Goal: Transaction & Acquisition: Purchase product/service

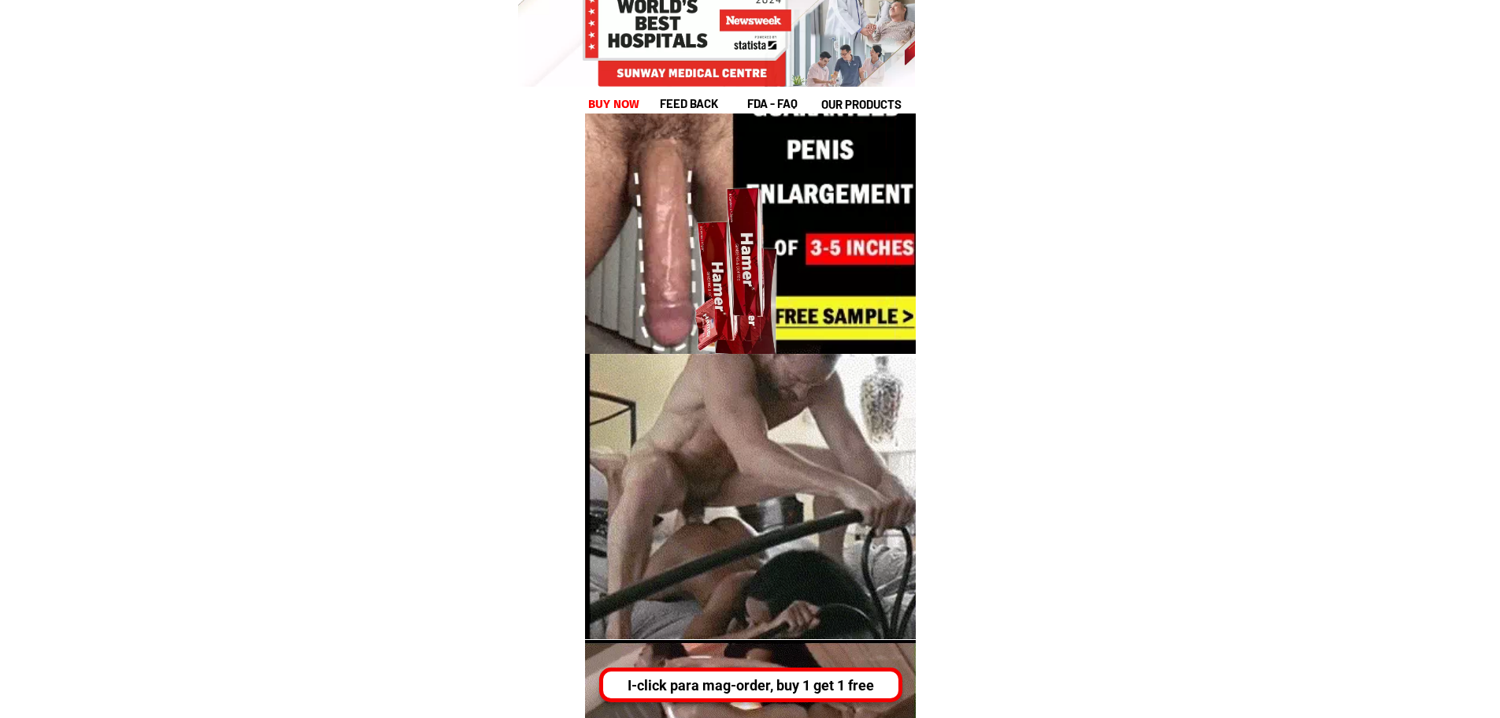
scroll to position [630, 0]
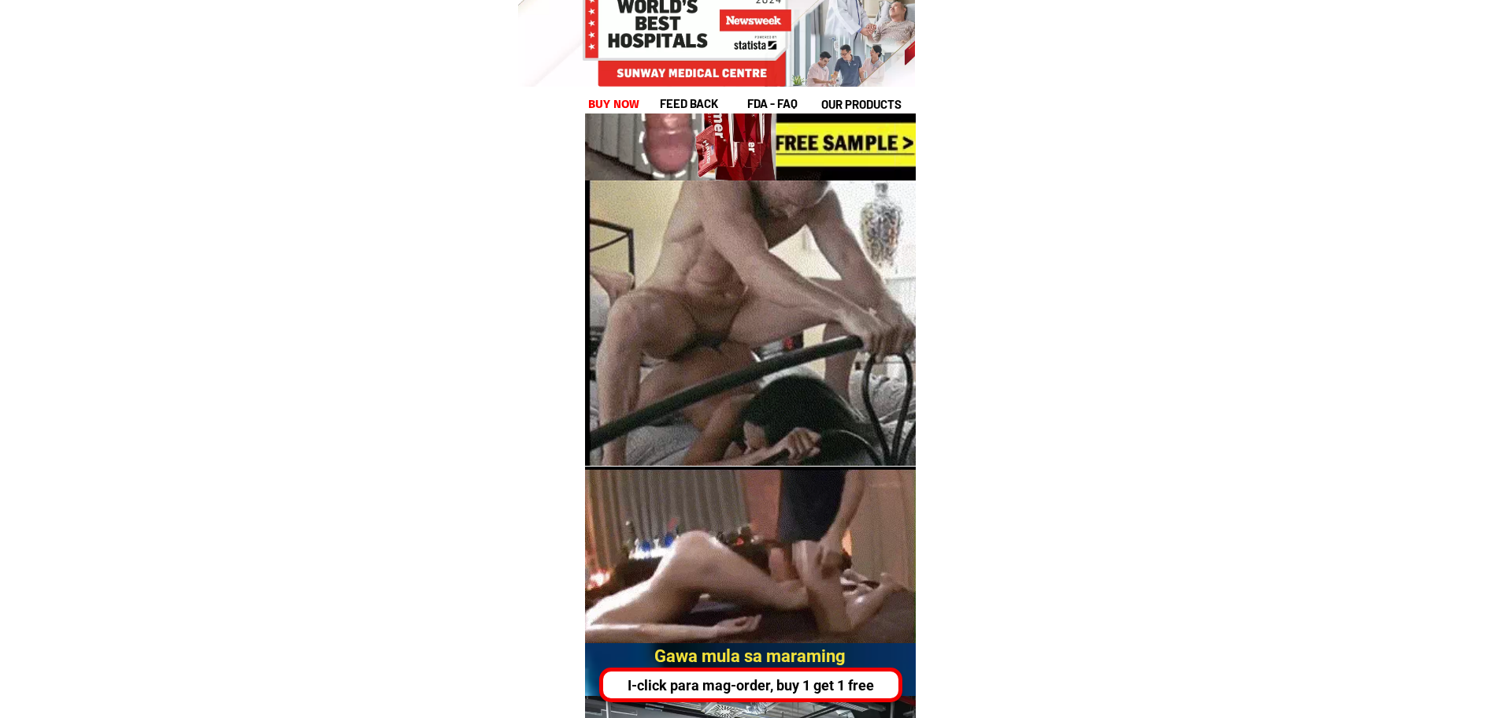
click at [751, 701] on div "I-click para mag-order, buy 1 get 1 free" at bounding box center [750, 684] width 303 height 35
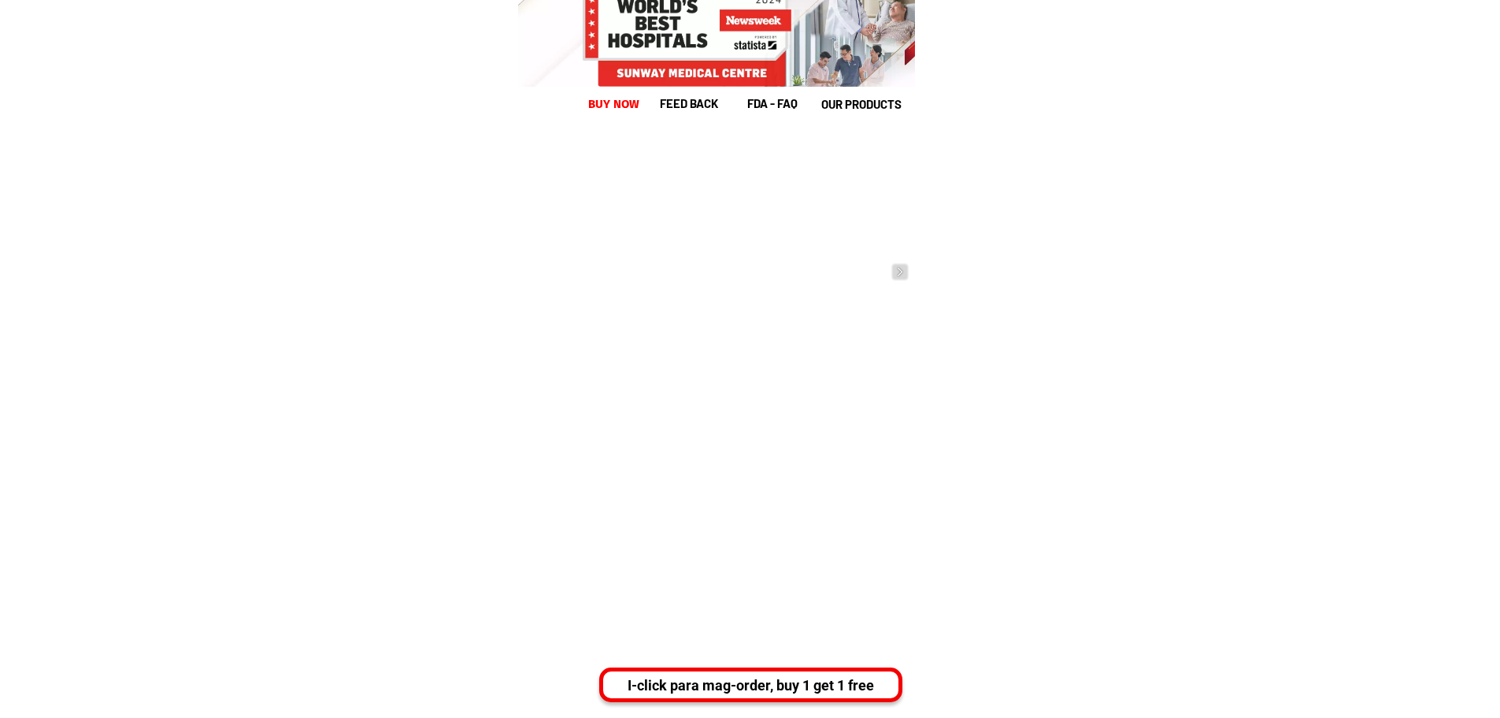
click at [755, 687] on div "I-click para mag-order, buy 1 get 1 free" at bounding box center [750, 684] width 295 height 21
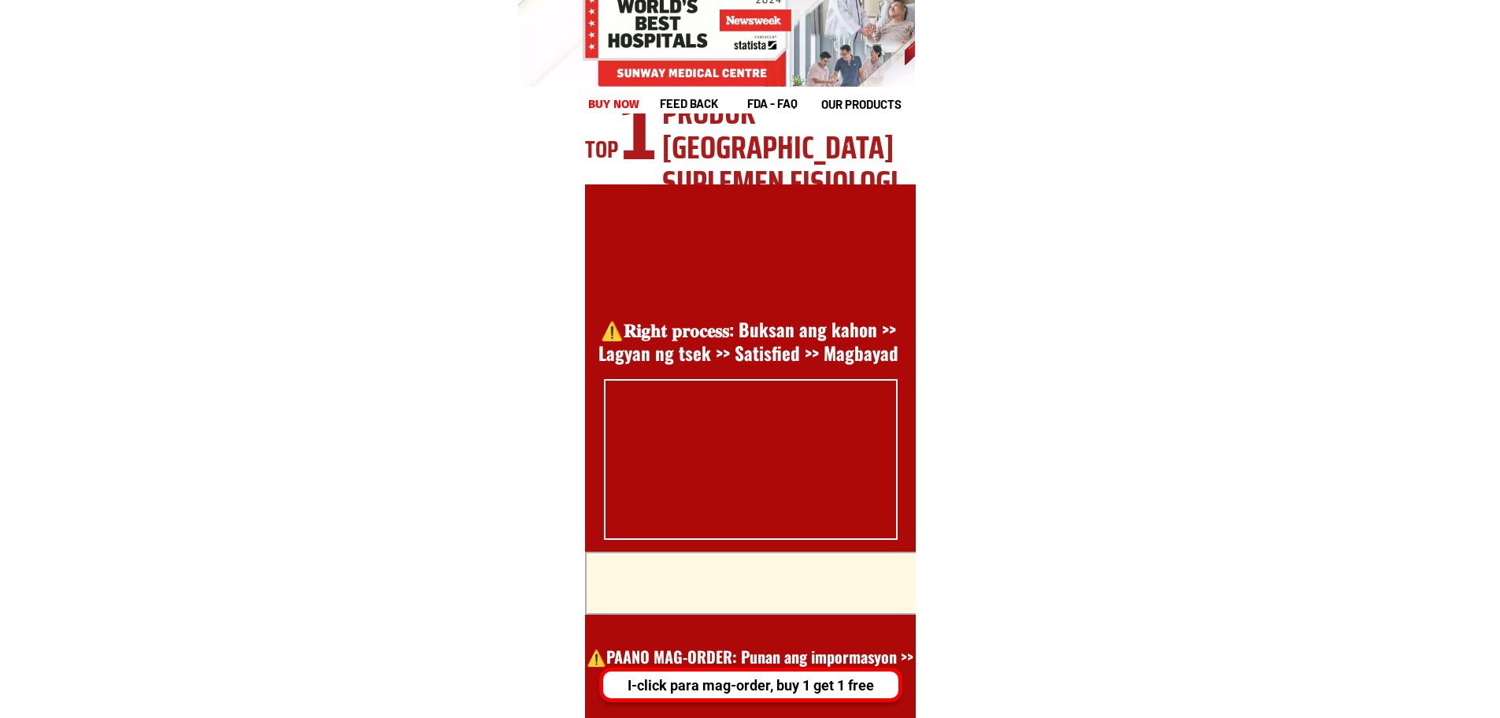
scroll to position [6205, 0]
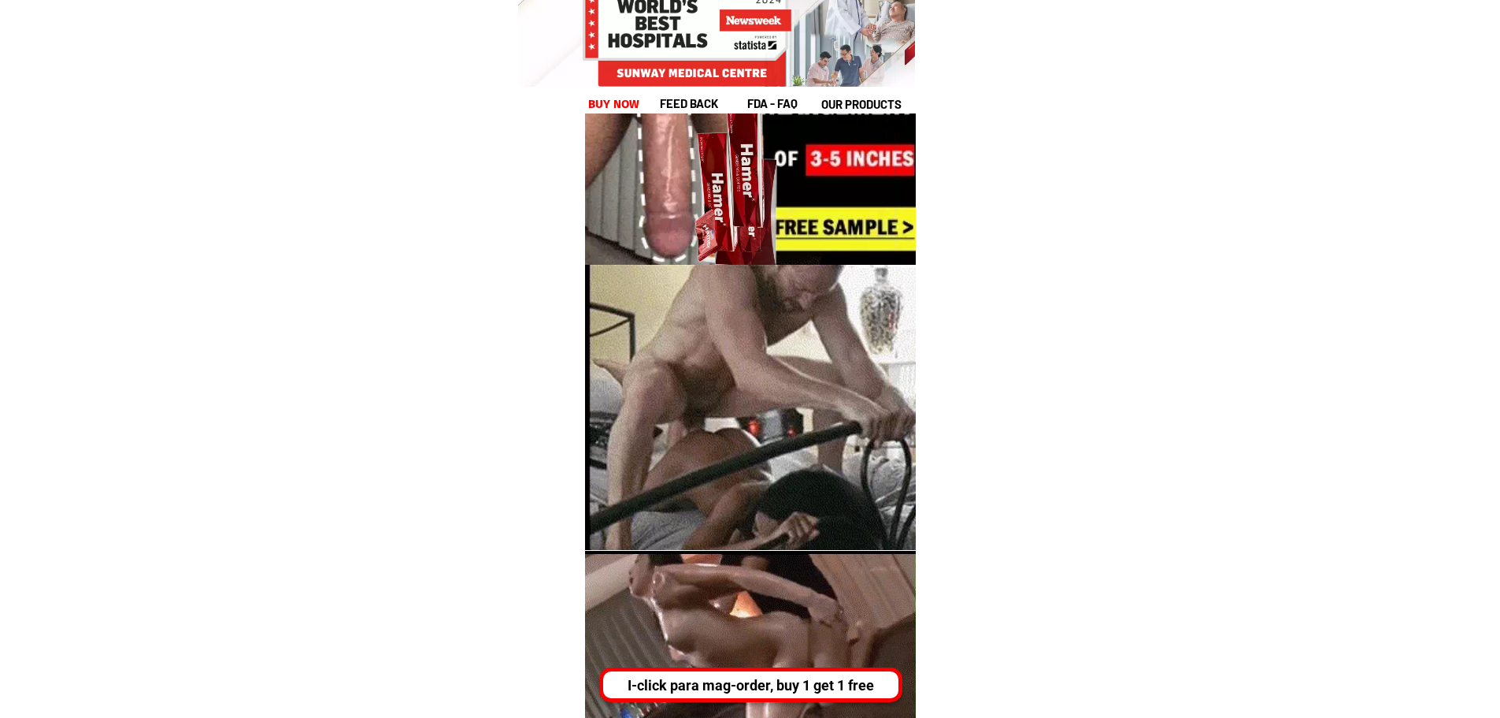
scroll to position [315, 0]
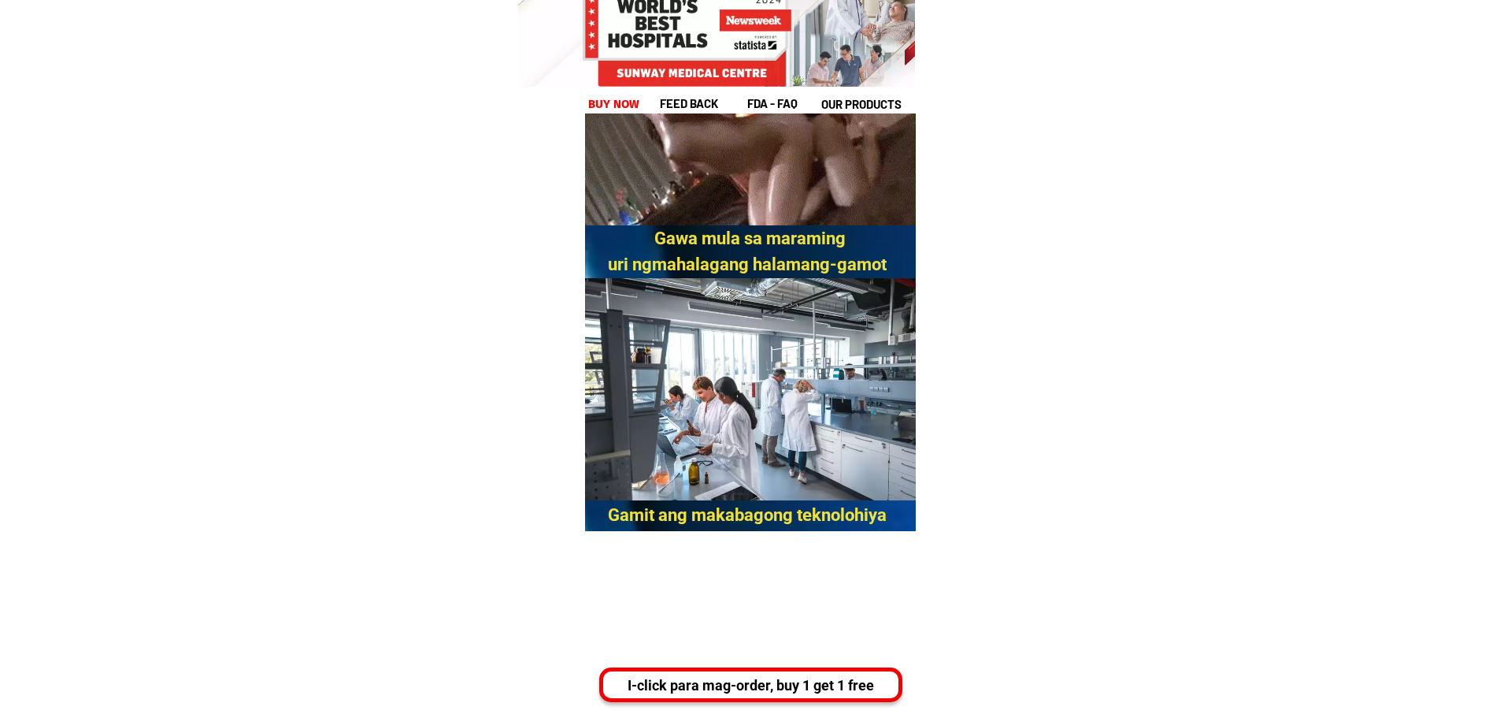
scroll to position [945, 0]
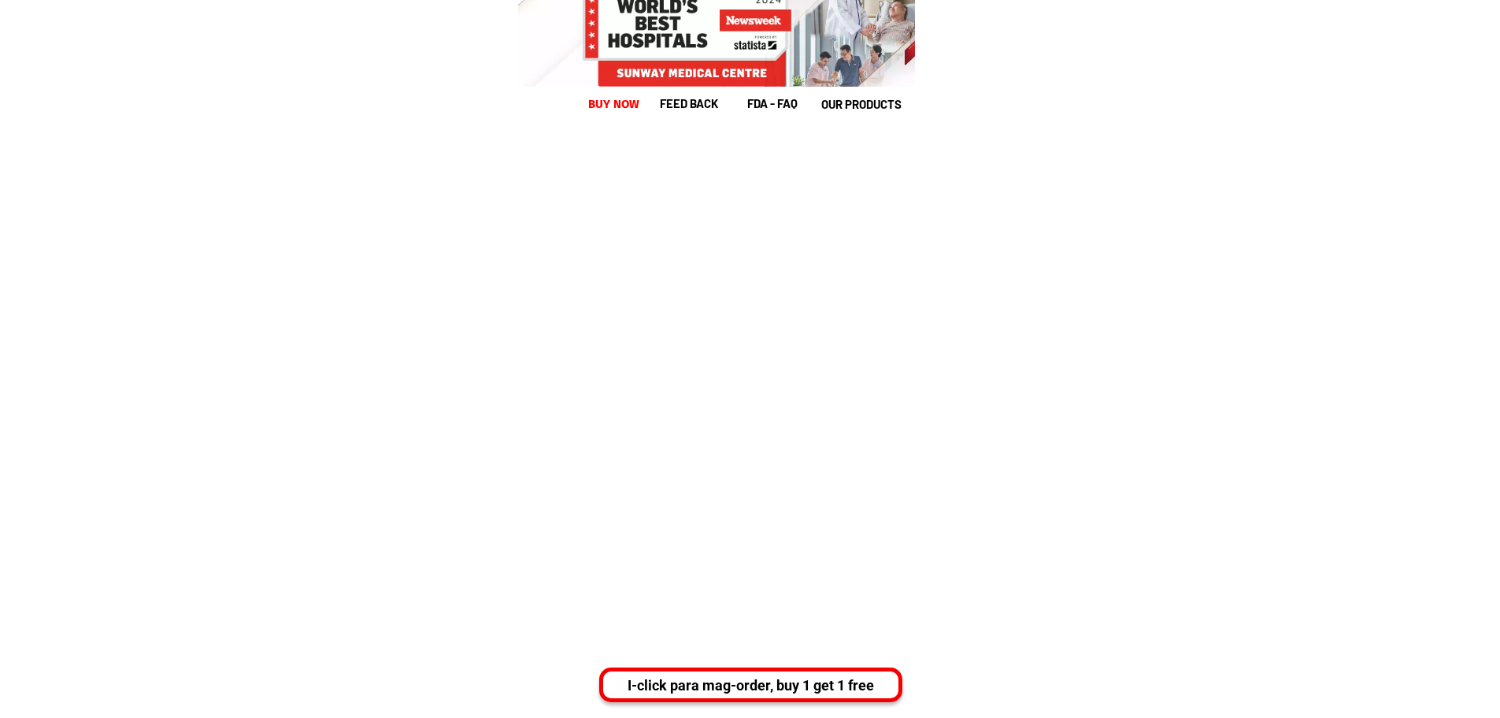
scroll to position [3781, 0]
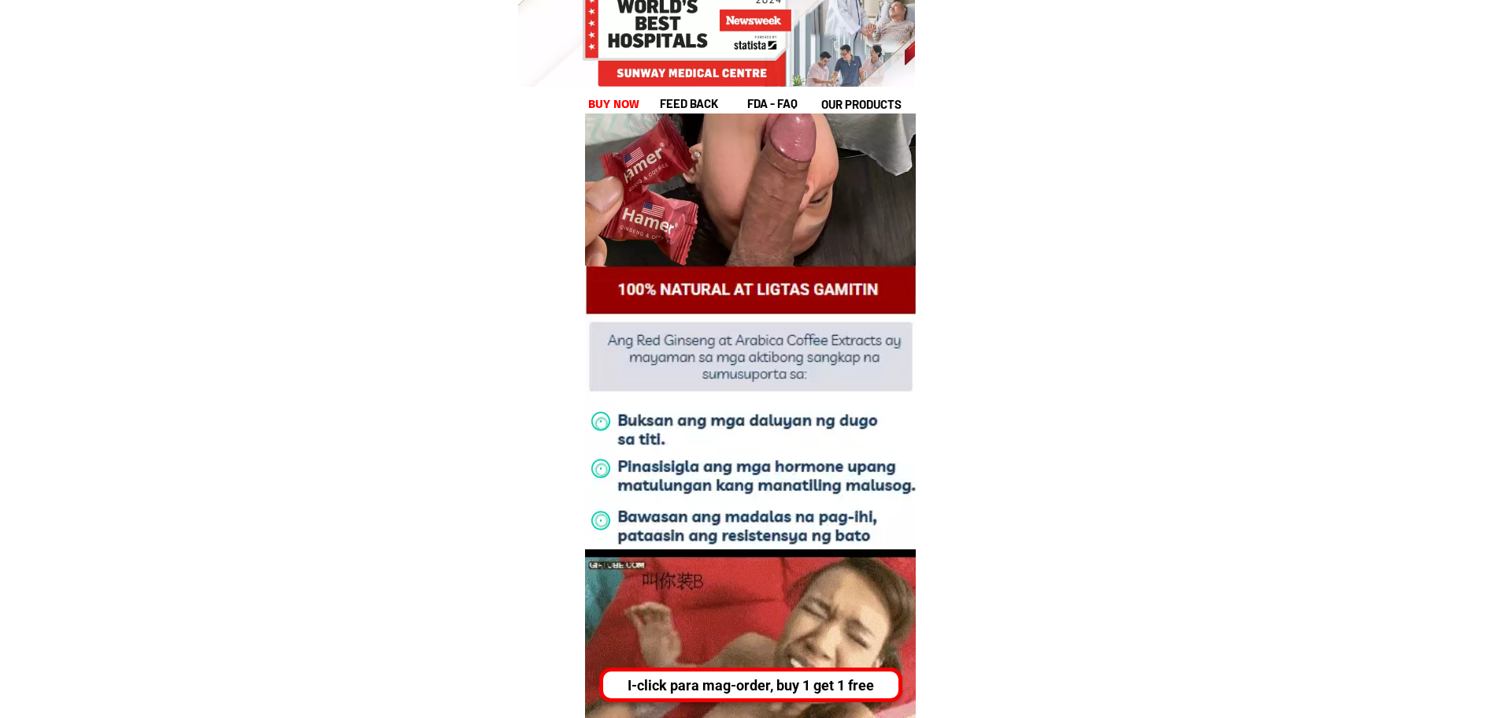
scroll to position [3702, 0]
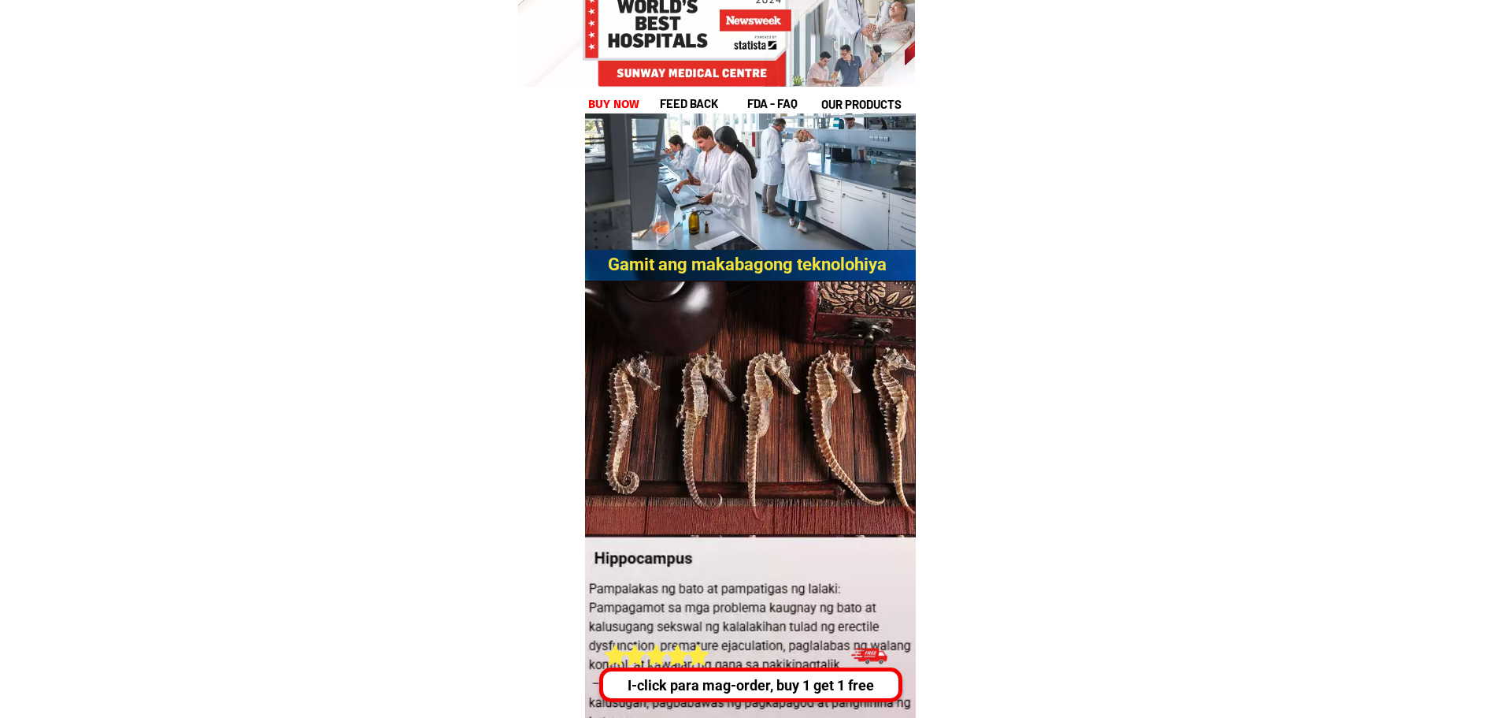
scroll to position [1418, 0]
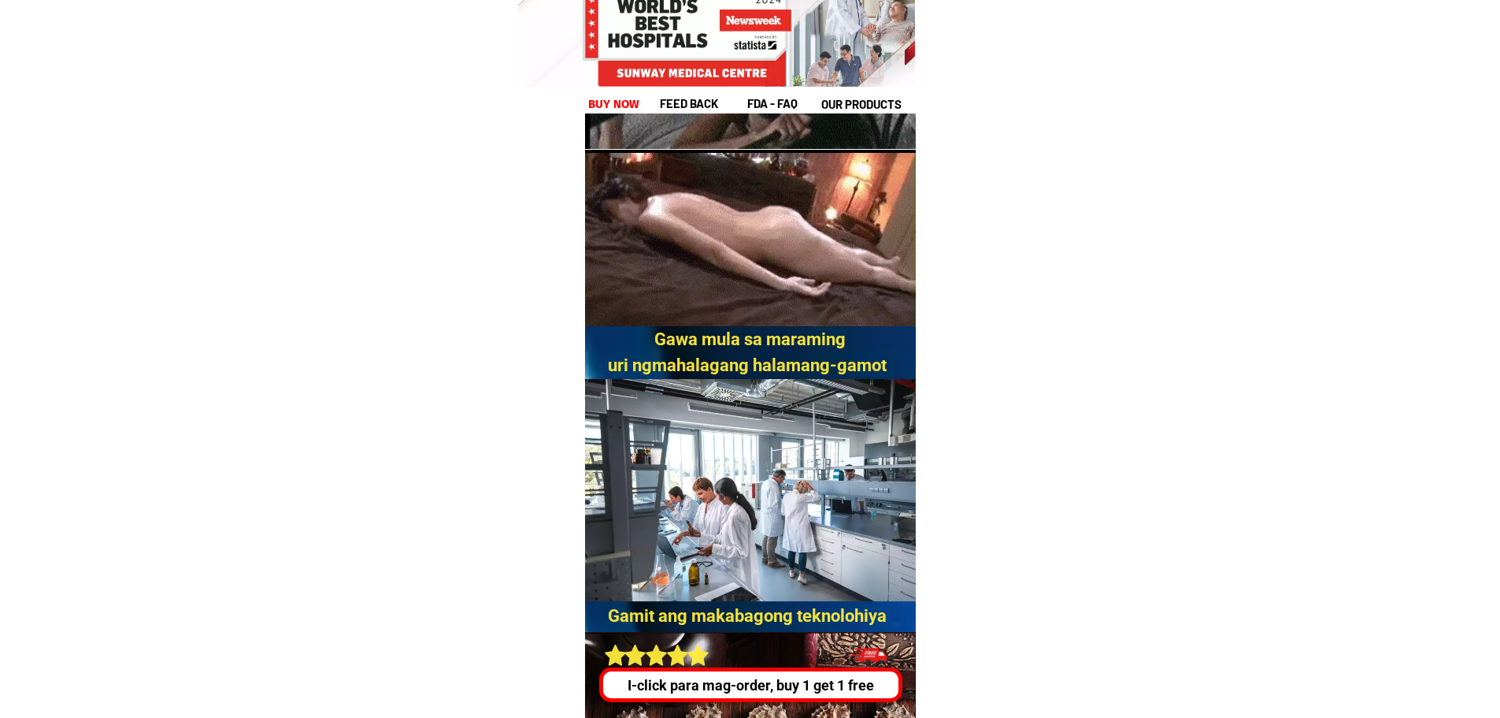
click at [715, 674] on div "I-click para mag-order, buy 1 get 1 free" at bounding box center [750, 684] width 295 height 21
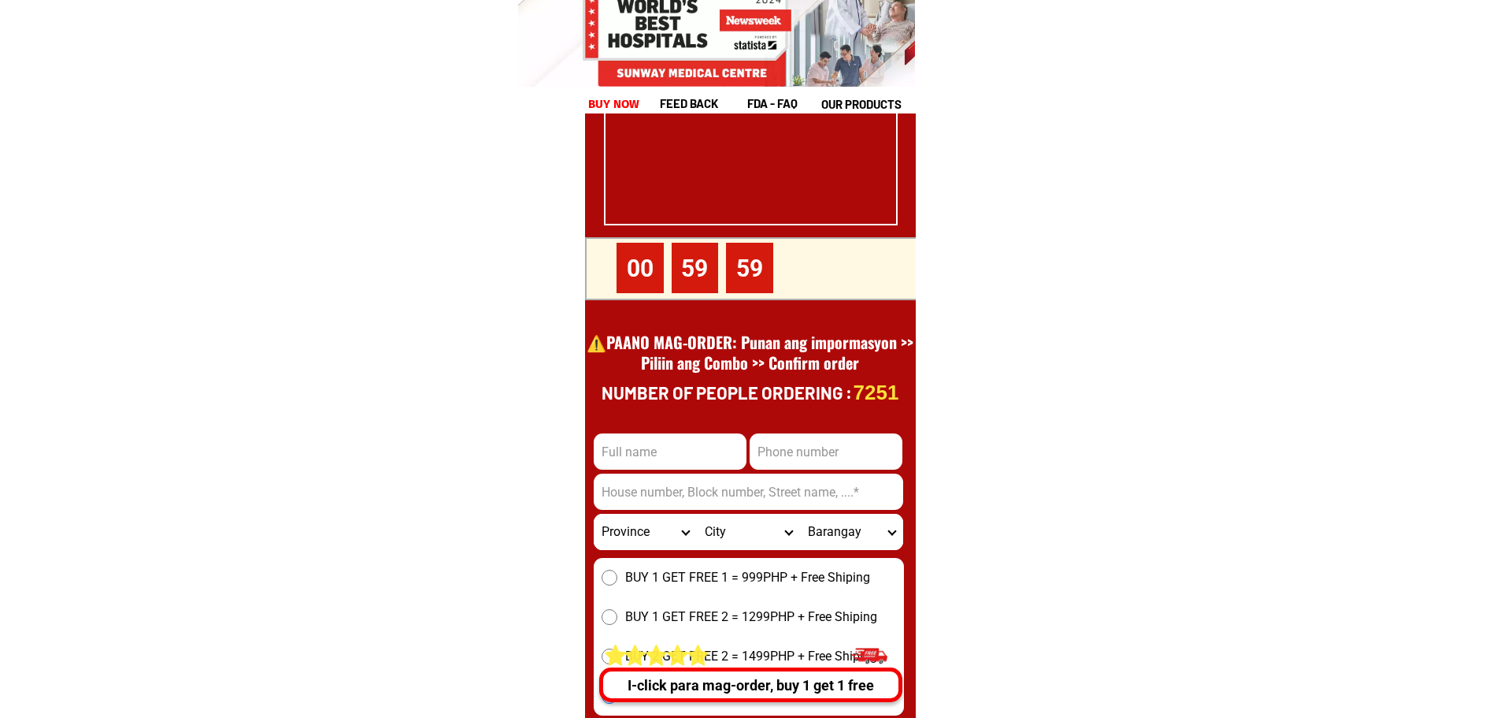
scroll to position [21767, 0]
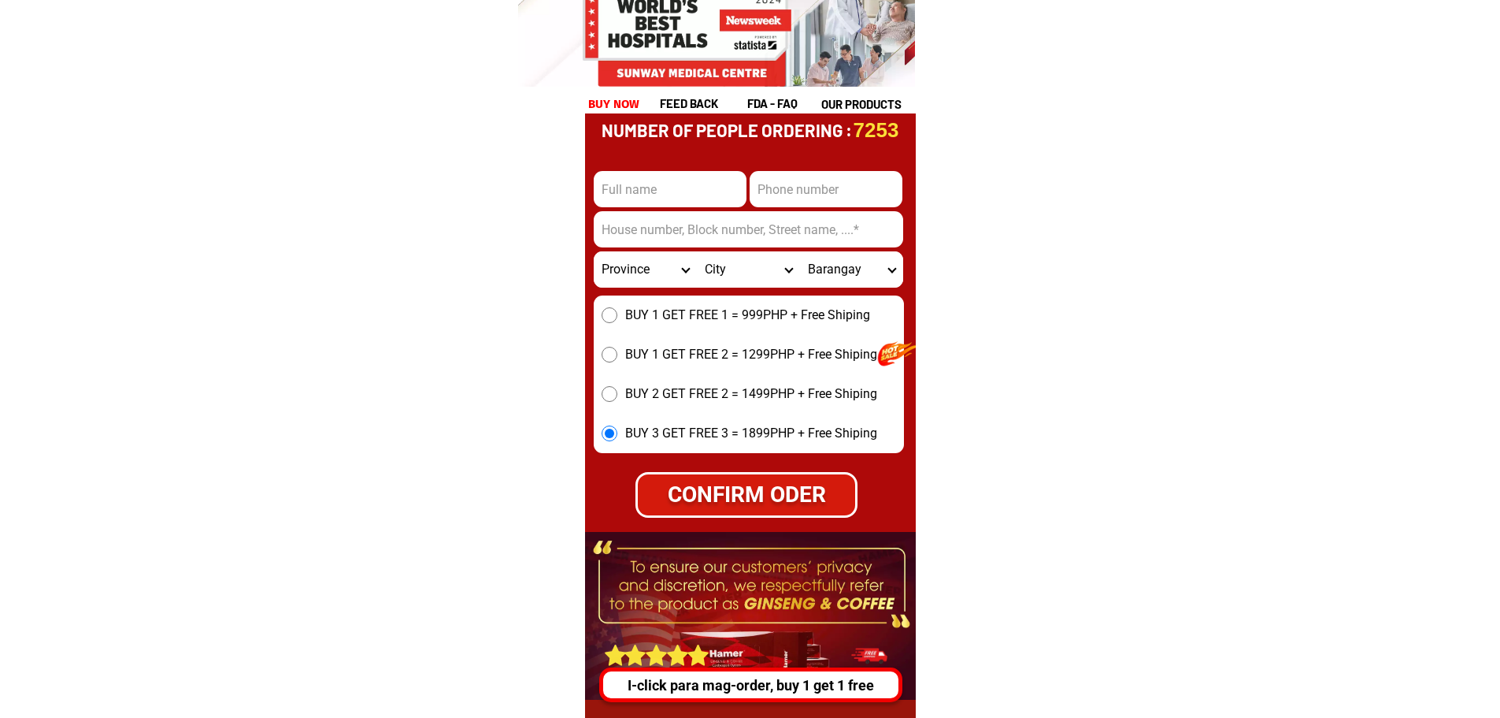
click at [727, 478] on div "CONFIRM ODER" at bounding box center [747, 494] width 218 height 33
radio input "true"
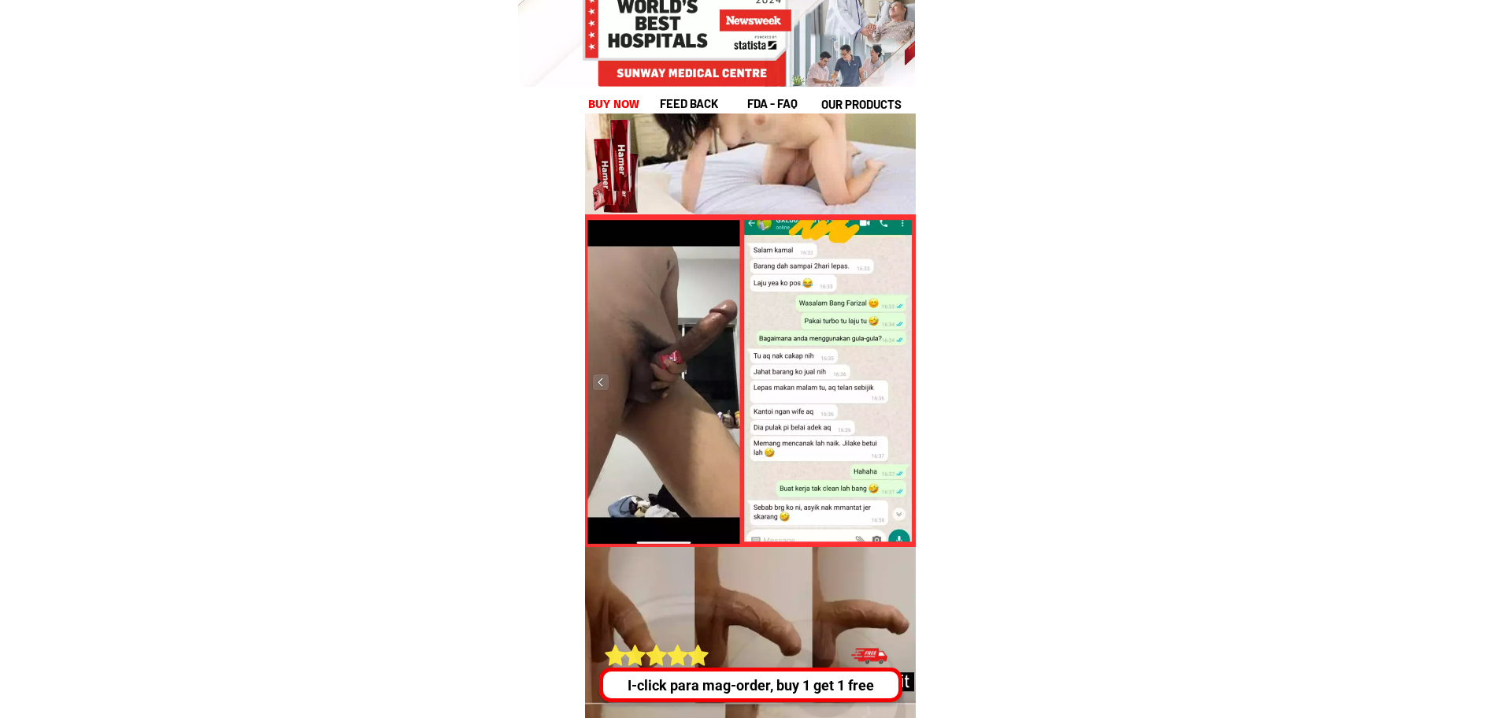
scroll to position [3072, 0]
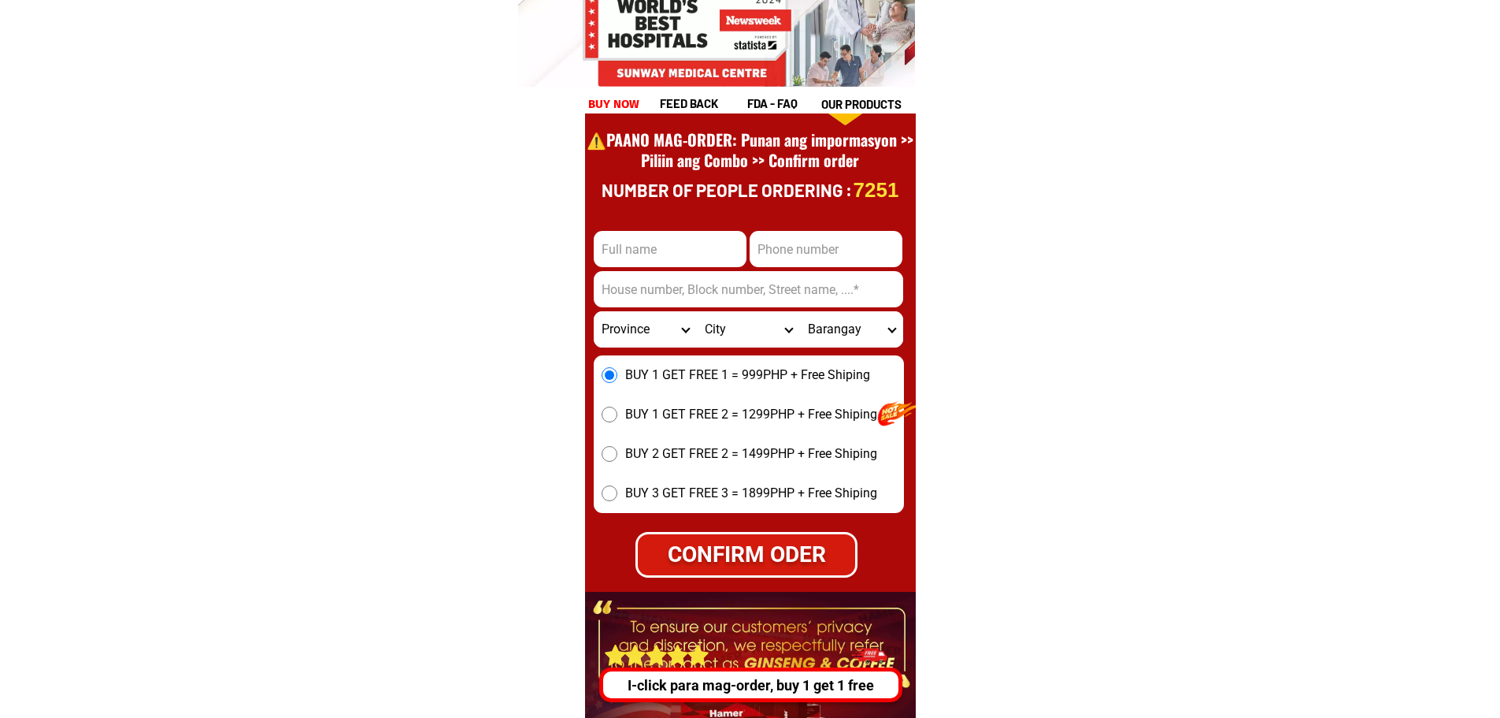
click at [775, 684] on div "I-click para mag-order, buy 1 get 1 free" at bounding box center [750, 684] width 295 height 21
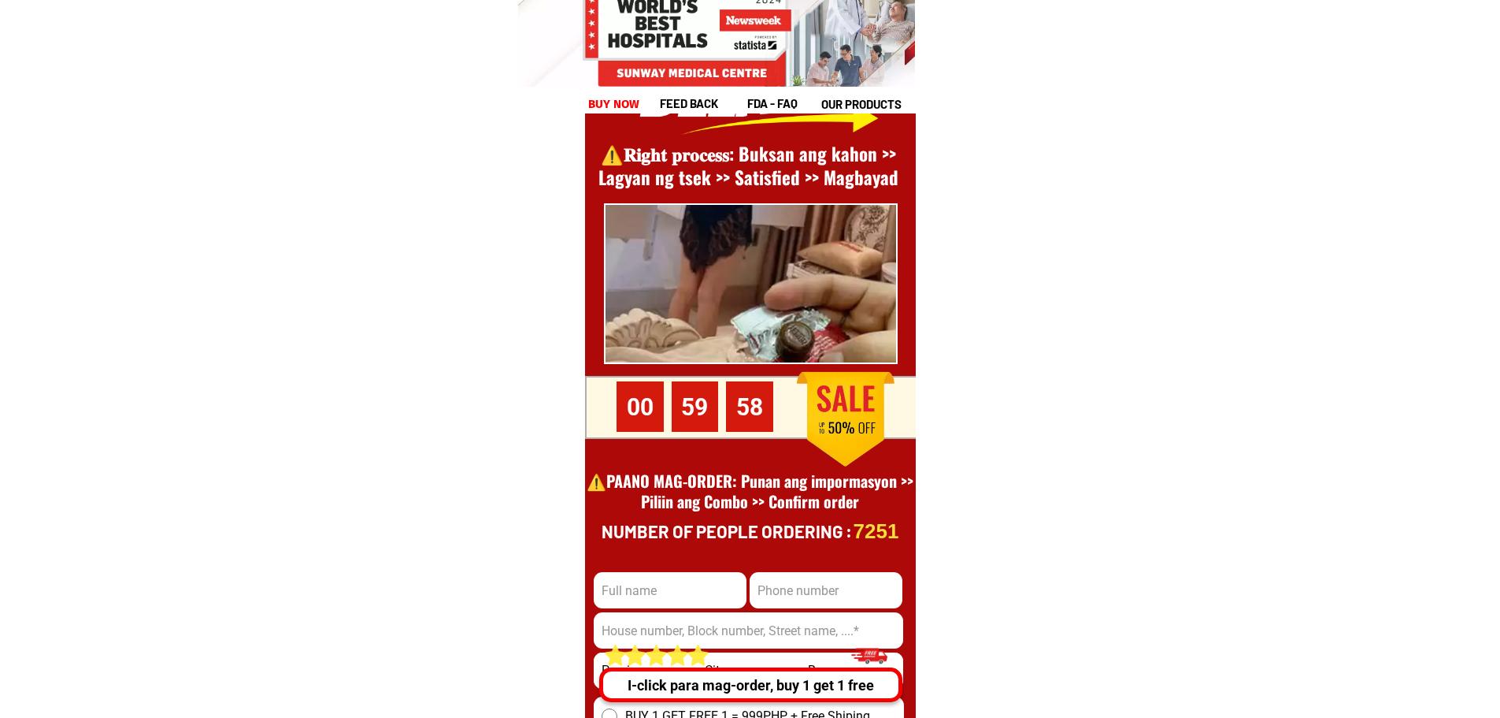
scroll to position [21610, 0]
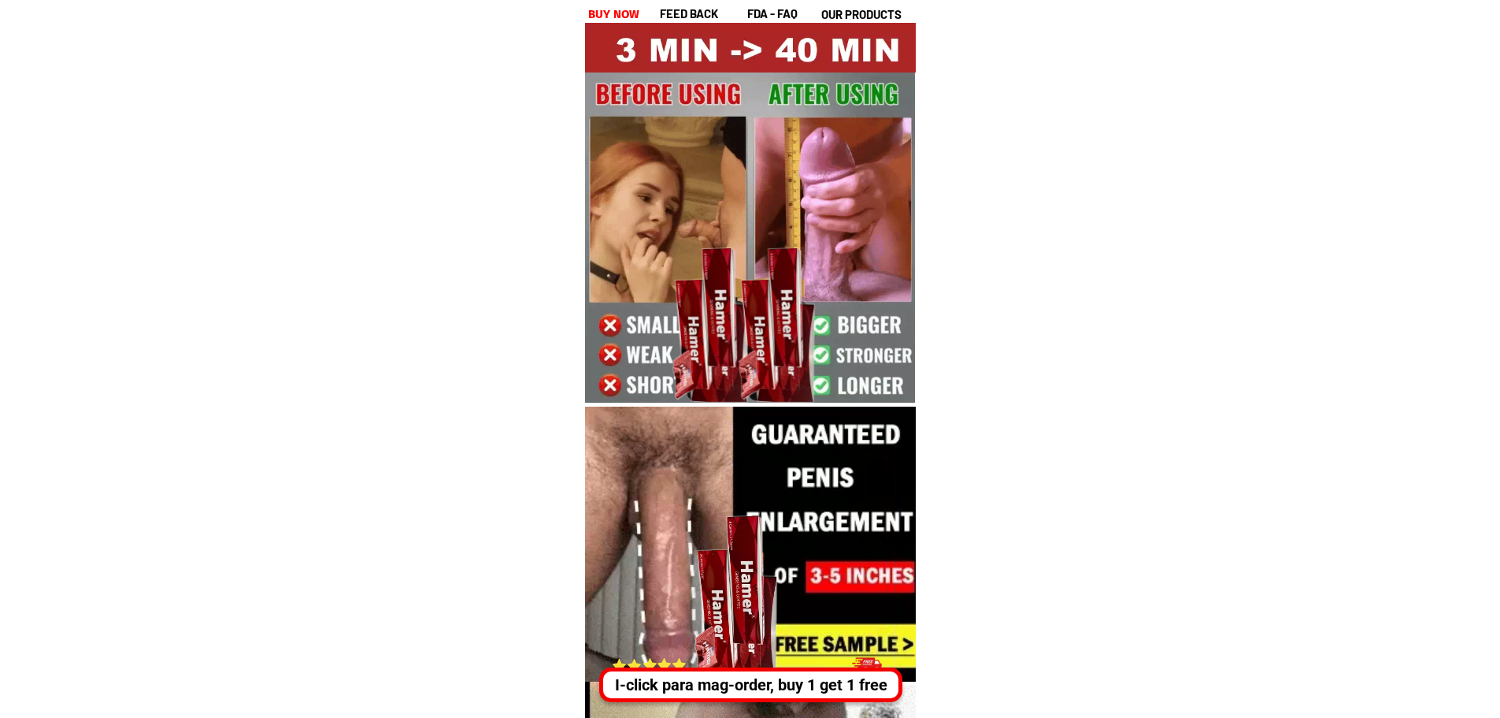
scroll to position [236, 0]
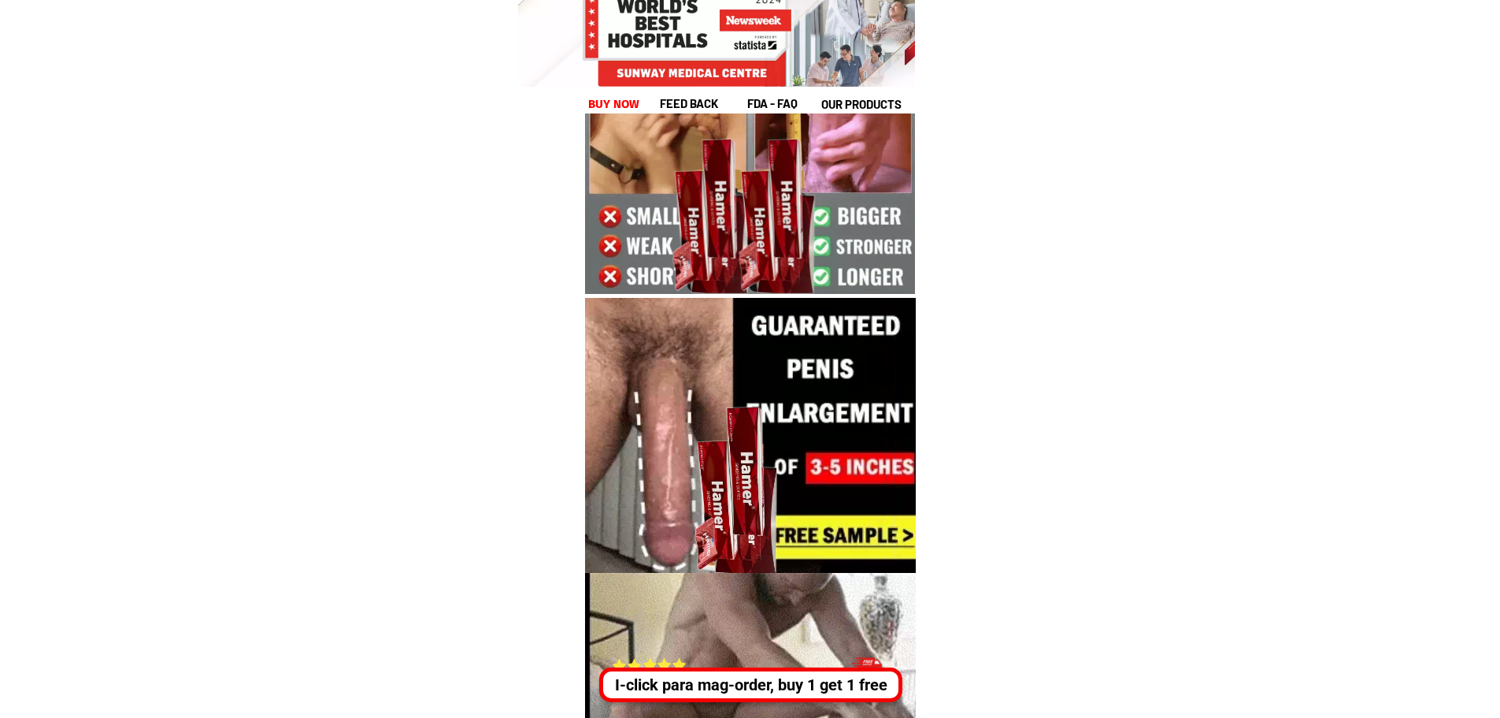
click at [675, 677] on div "I-click para mag-order, buy 1 get 1 free" at bounding box center [750, 685] width 295 height 24
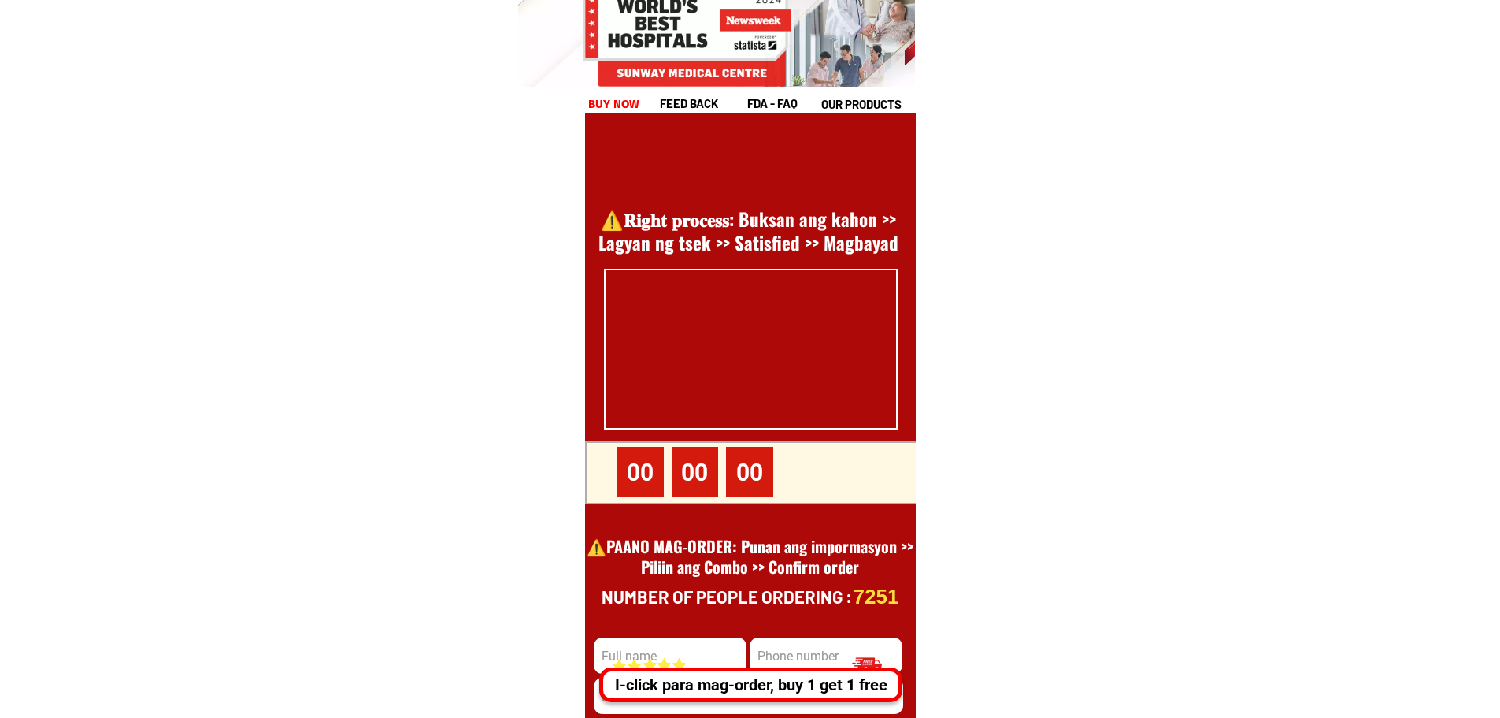
scroll to position [21611, 0]
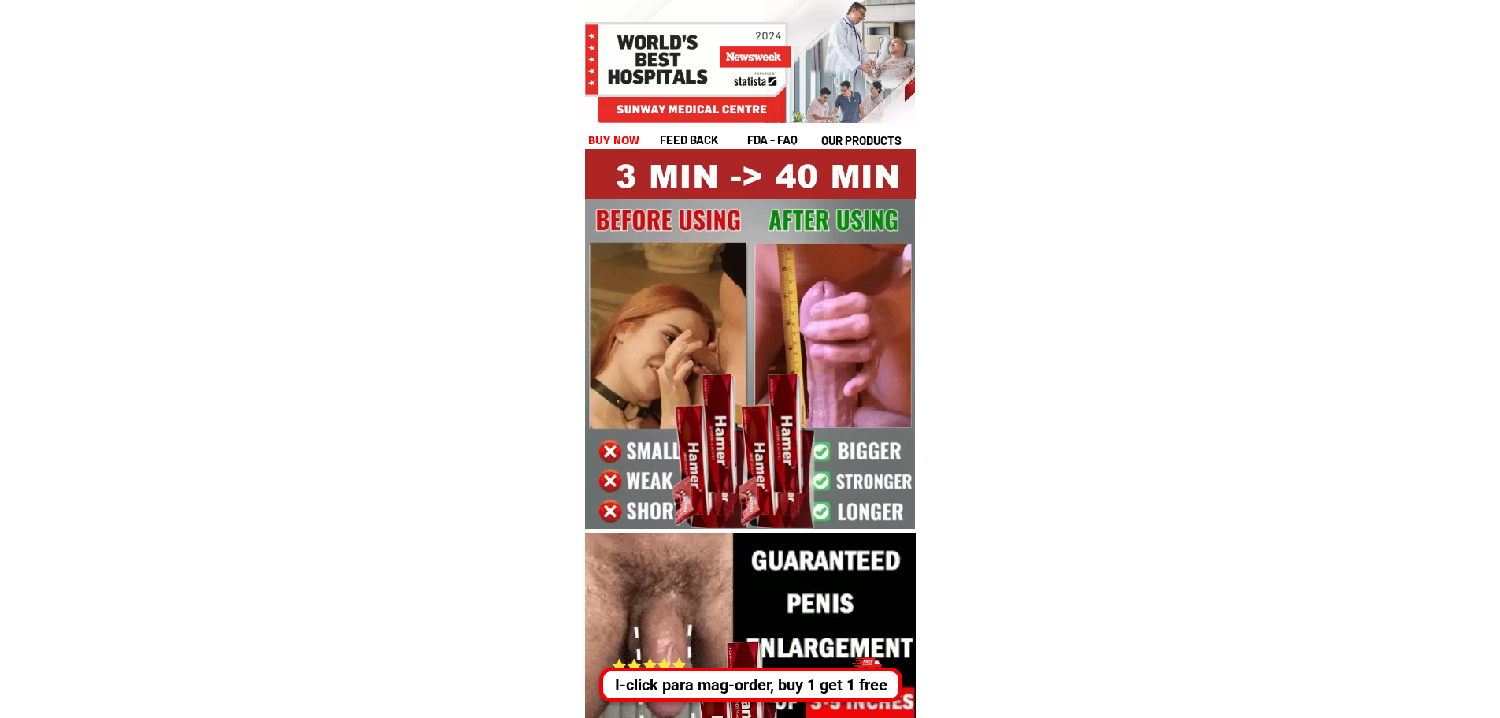
click at [729, 678] on div "I-click para mag-order, buy 1 get 1 free" at bounding box center [748, 685] width 295 height 24
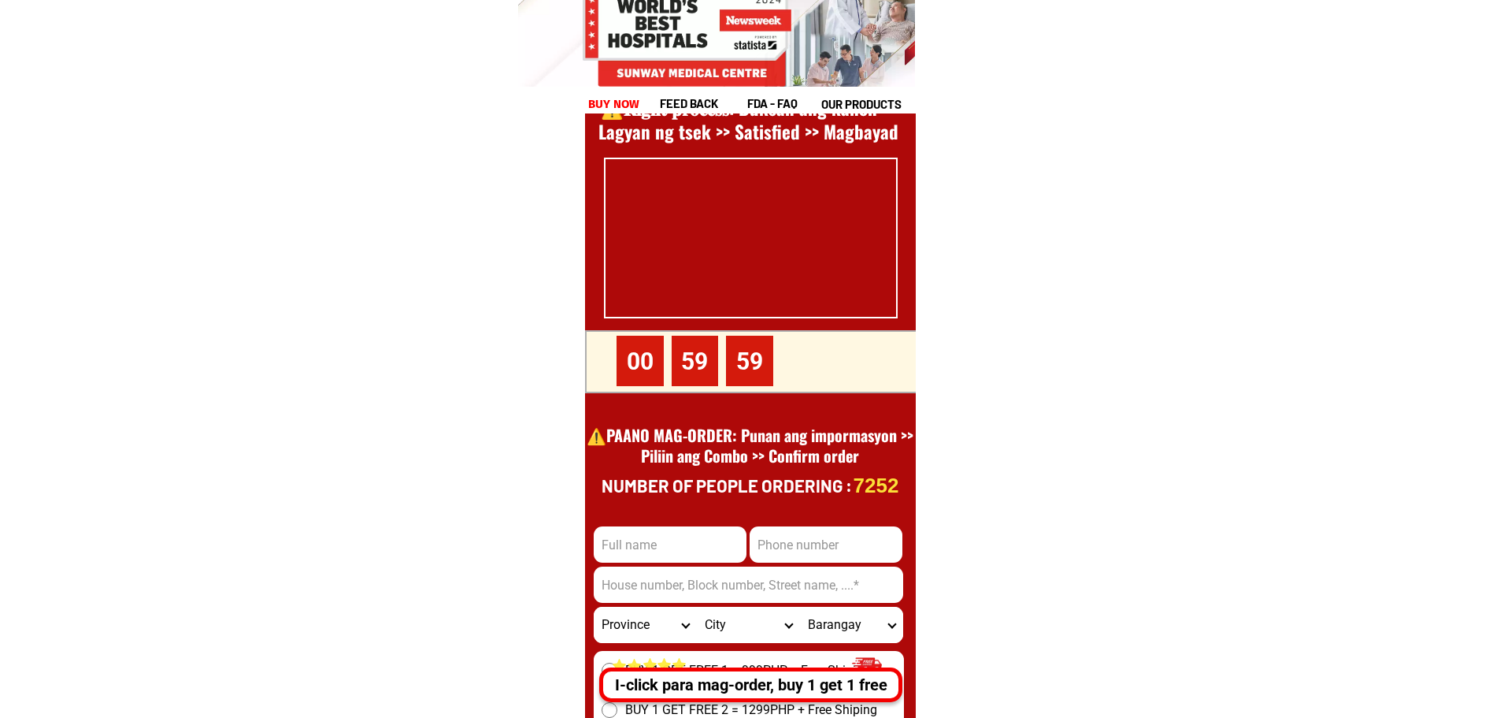
scroll to position [21765, 0]
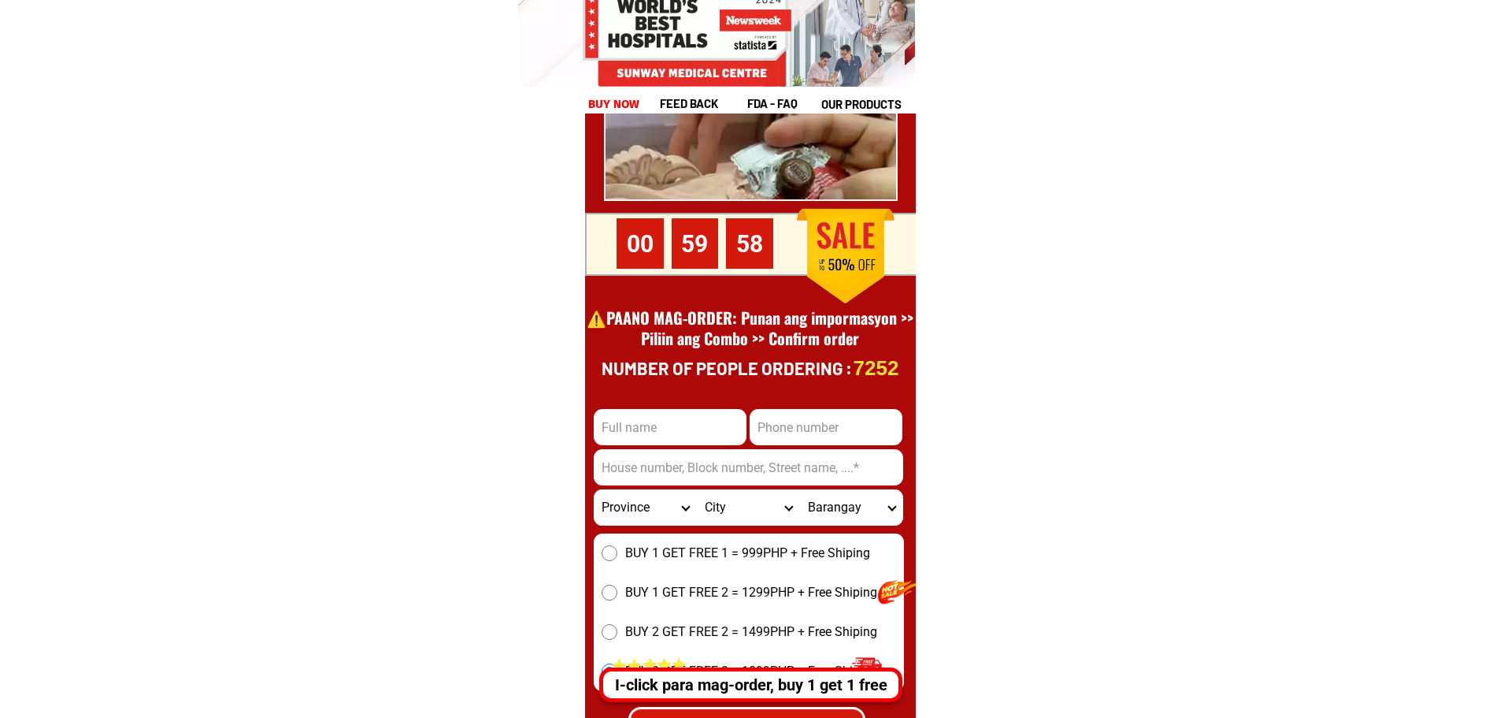
click at [650, 434] on input "Input full_name" at bounding box center [670, 427] width 153 height 36
type input "Nguyễn Nam"
type input "0987654321"
type input "15"
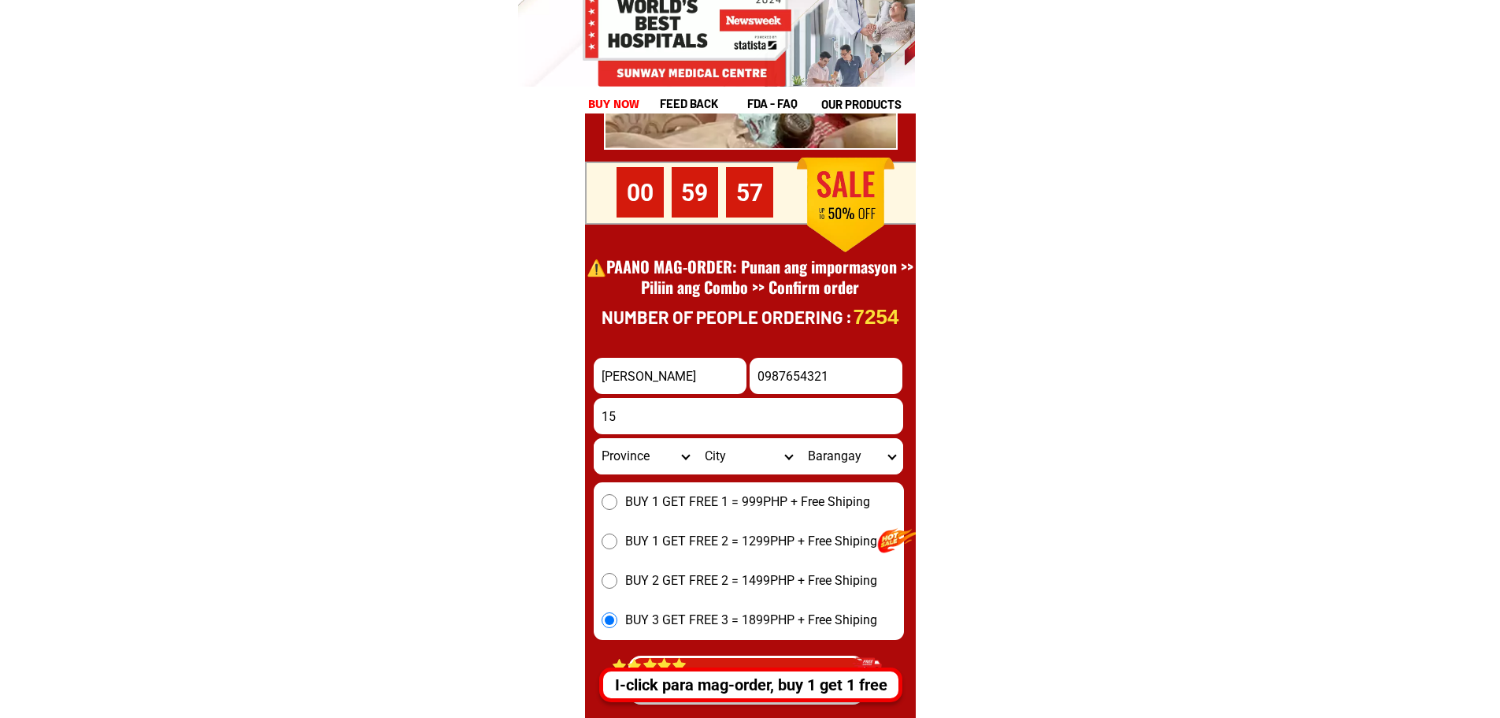
scroll to position [21844, 0]
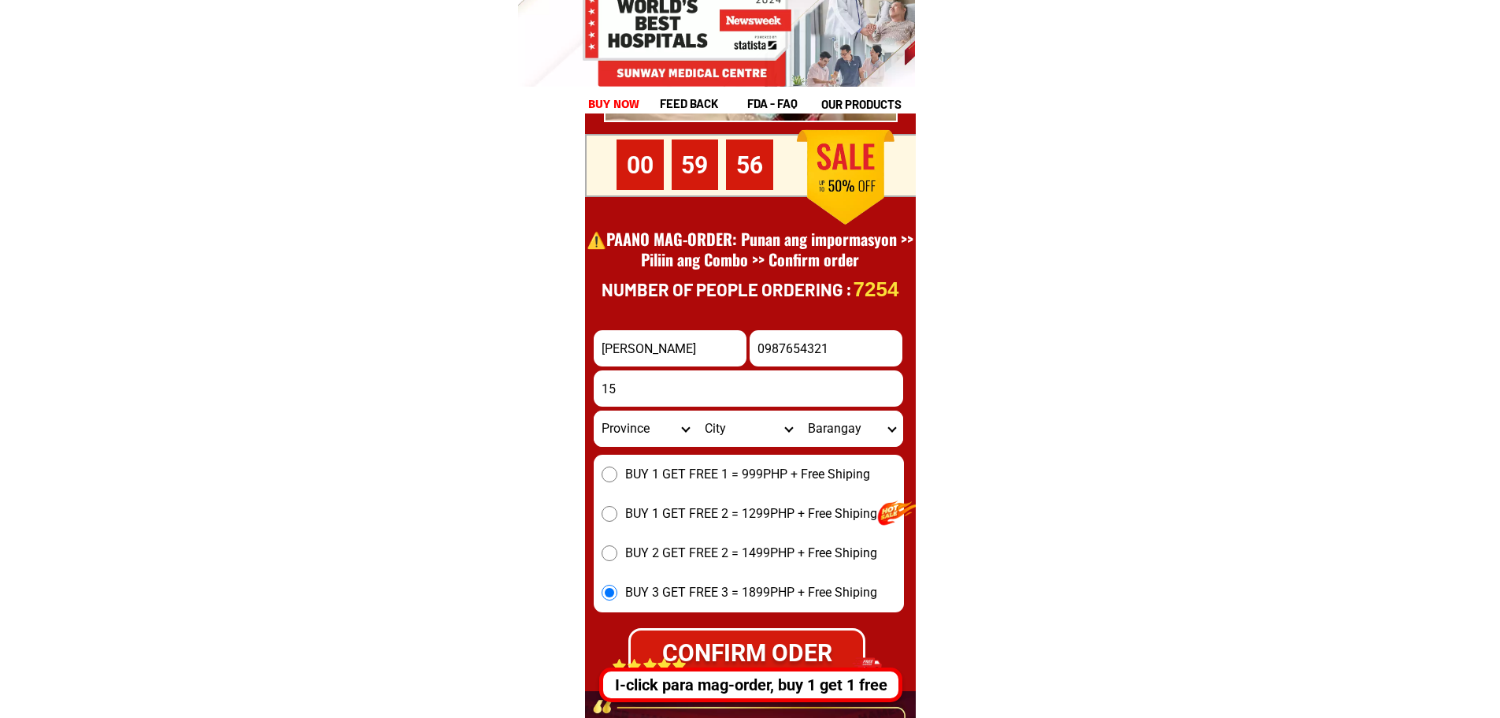
drag, startPoint x: 651, startPoint y: 348, endPoint x: 528, endPoint y: 354, distance: 123.8
type input "test"
click at [852, 342] on input "0987654321" at bounding box center [826, 348] width 153 height 36
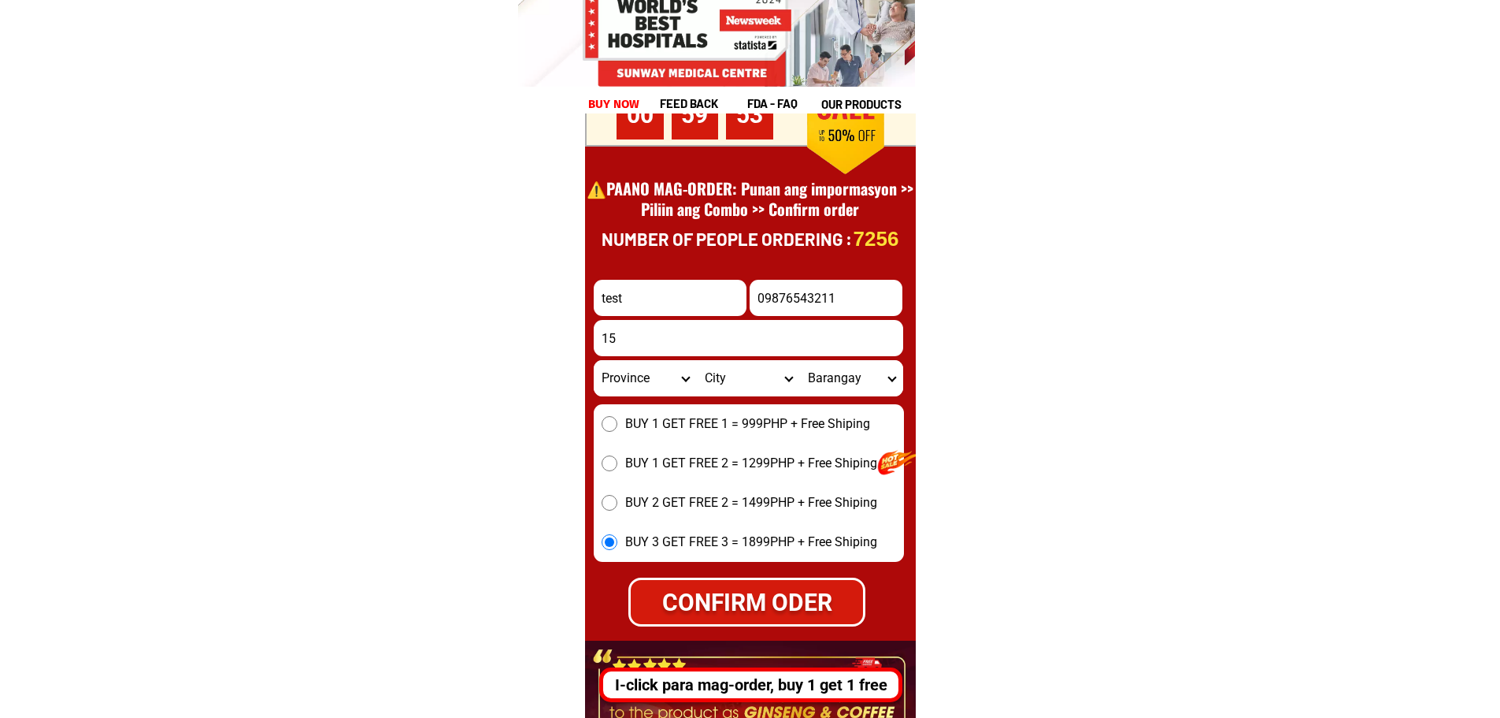
scroll to position [21923, 0]
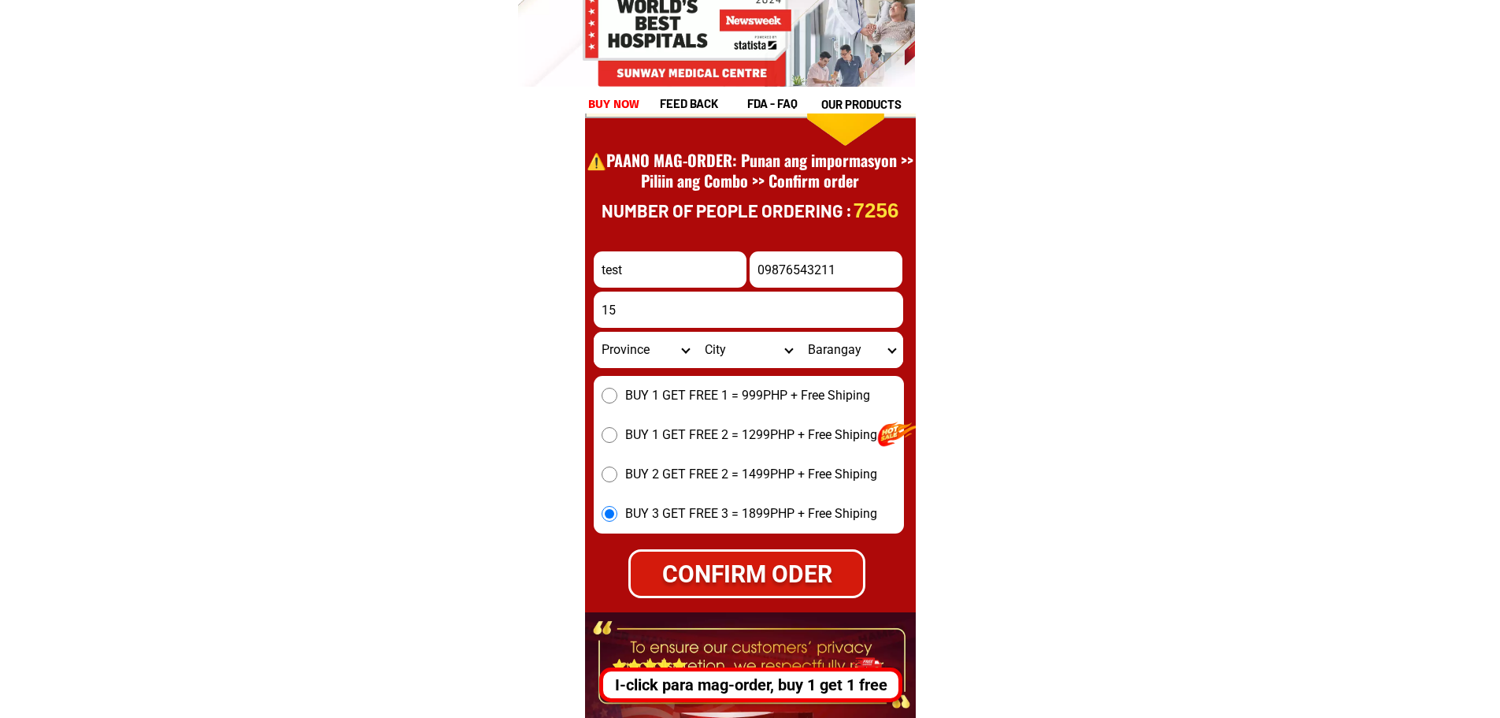
type input "09876543211"
click at [650, 350] on select "Province Abra Agusan-del-norte Agusan-del-sur Aklan Albay Antique Apayao Aurora…" at bounding box center [645, 350] width 103 height 36
click at [665, 299] on input "15" at bounding box center [749, 309] width 310 height 36
click at [651, 351] on select "Province Abra Agusan-del-norte Agusan-del-sur Aklan Albay Antique Apayao Aurora…" at bounding box center [645, 350] width 103 height 36
select select "63_761"
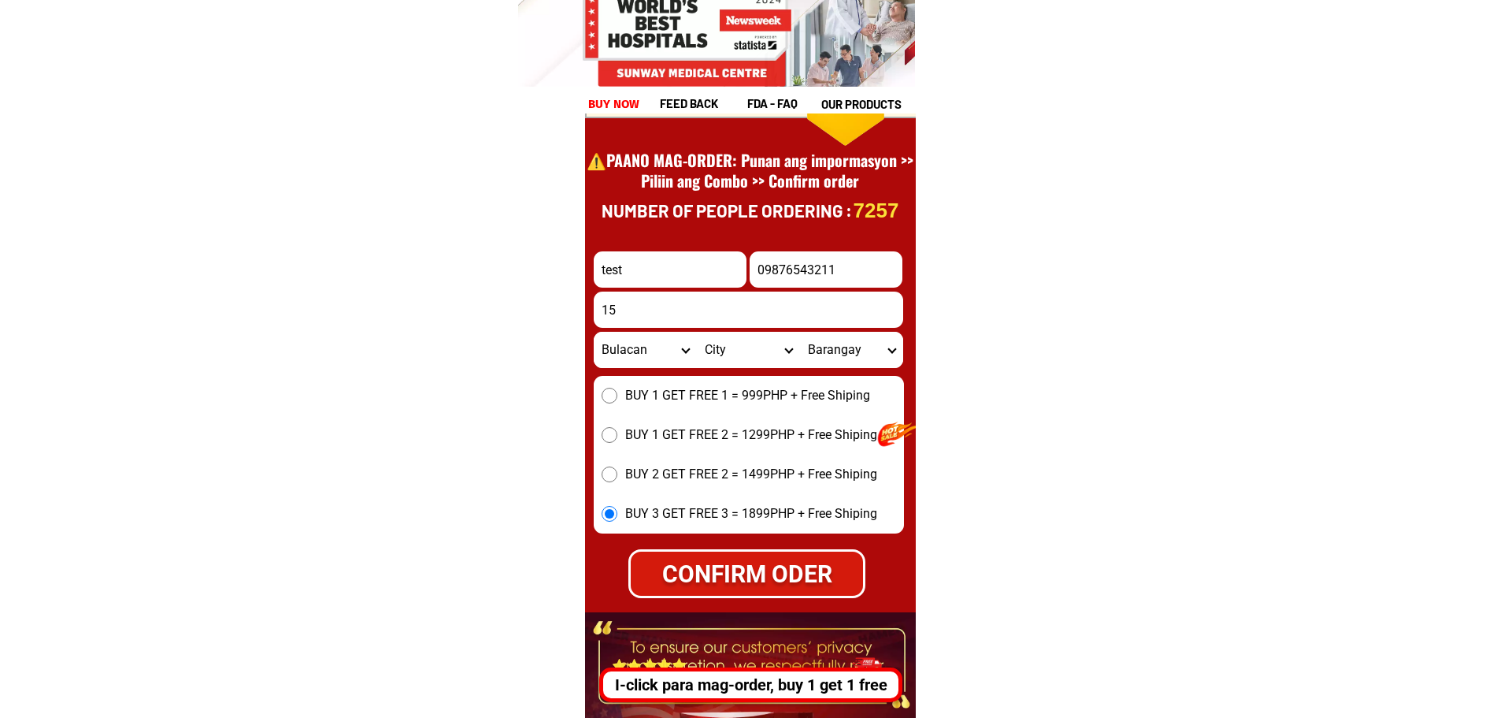
click at [594, 332] on select "Province Abra Agusan-del-norte Agusan-del-sur Aklan Albay Antique Apayao Aurora…" at bounding box center [645, 350] width 103 height 36
click at [725, 350] on select "City Angat Balagtas Baliuag Bocaue Bulacan Bulacan-hagonoy Bulacan-plaridel Bul…" at bounding box center [748, 350] width 103 height 36
select select "63_7611373"
click at [697, 332] on select "City Angat Balagtas Baliuag Bocaue Bulacan Bulacan-hagonoy Bulacan-plaridel Bul…" at bounding box center [748, 350] width 103 height 36
click at [831, 358] on select "Barangay Cutcut Daungan Ilang-ilang Malis Panginay Poblacion Pritil Pulong guba…" at bounding box center [851, 350] width 103 height 36
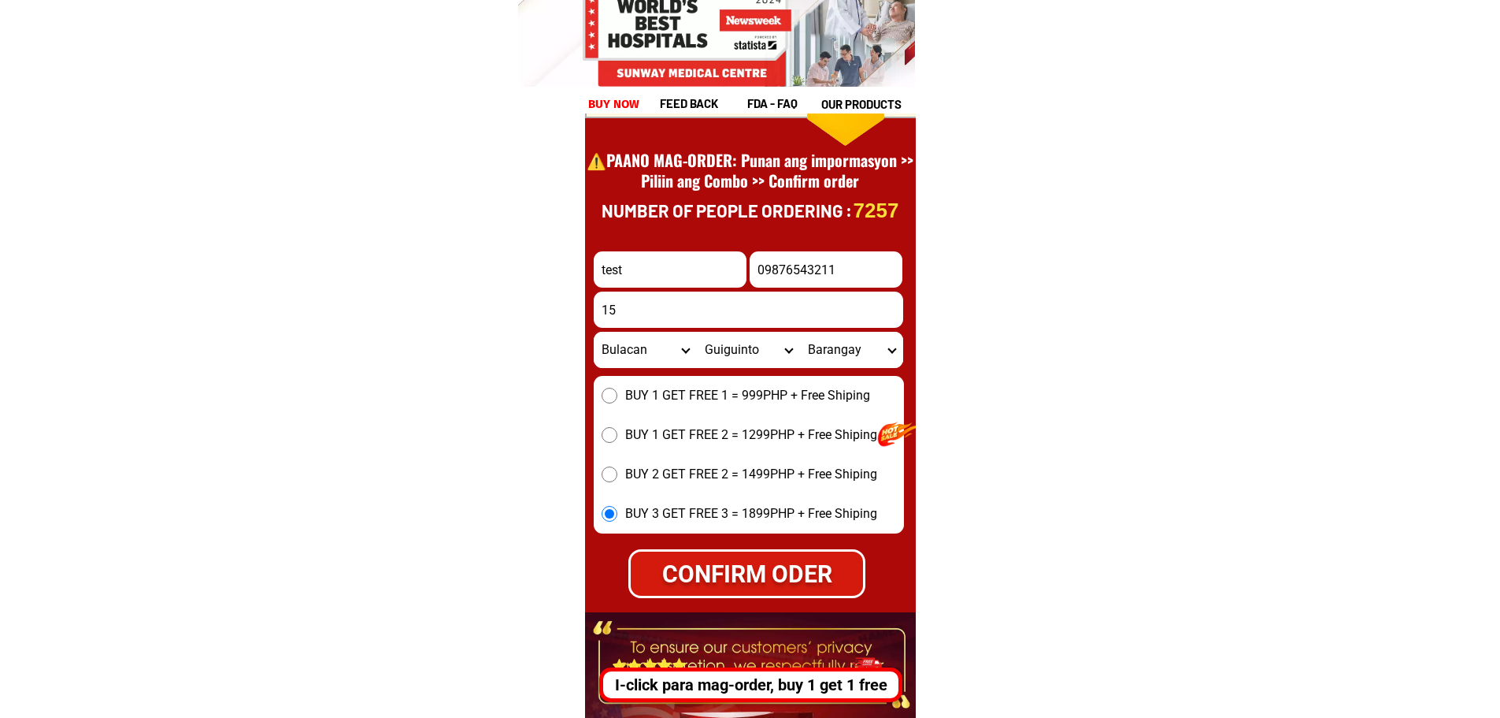
select select "63_76113733714"
click at [800, 332] on select "Barangay Cutcut Daungan Ilang-ilang Malis Panginay Poblacion Pritil Pulong guba…" at bounding box center [851, 350] width 103 height 36
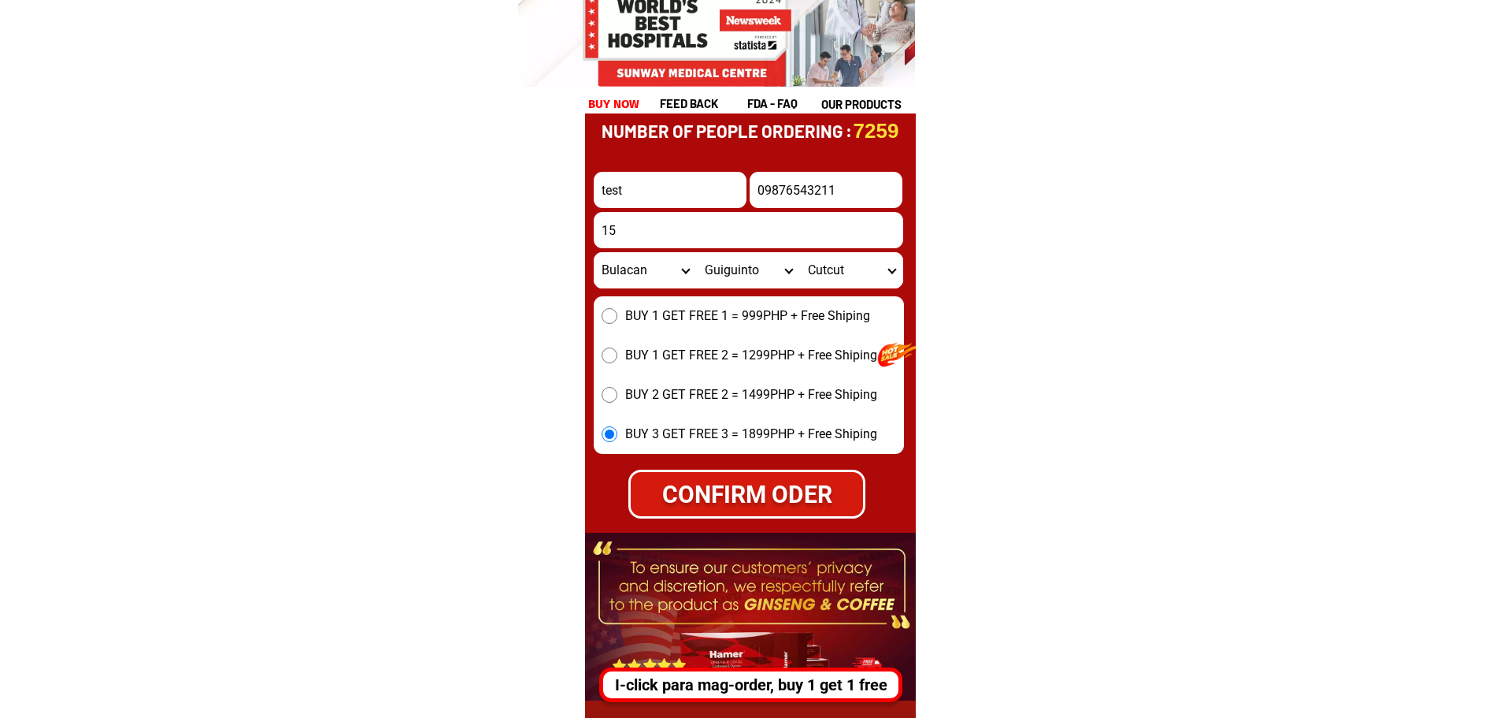
scroll to position [22001, 0]
click at [610, 394] on input "BUY 2 GET FREE 2 = 1499PHP + Free Shiping" at bounding box center [610, 396] width 16 height 16
radio input "true"
click at [611, 354] on input "BUY 1 GET FREE 2 = 1299PHP + Free Shiping" at bounding box center [610, 356] width 16 height 16
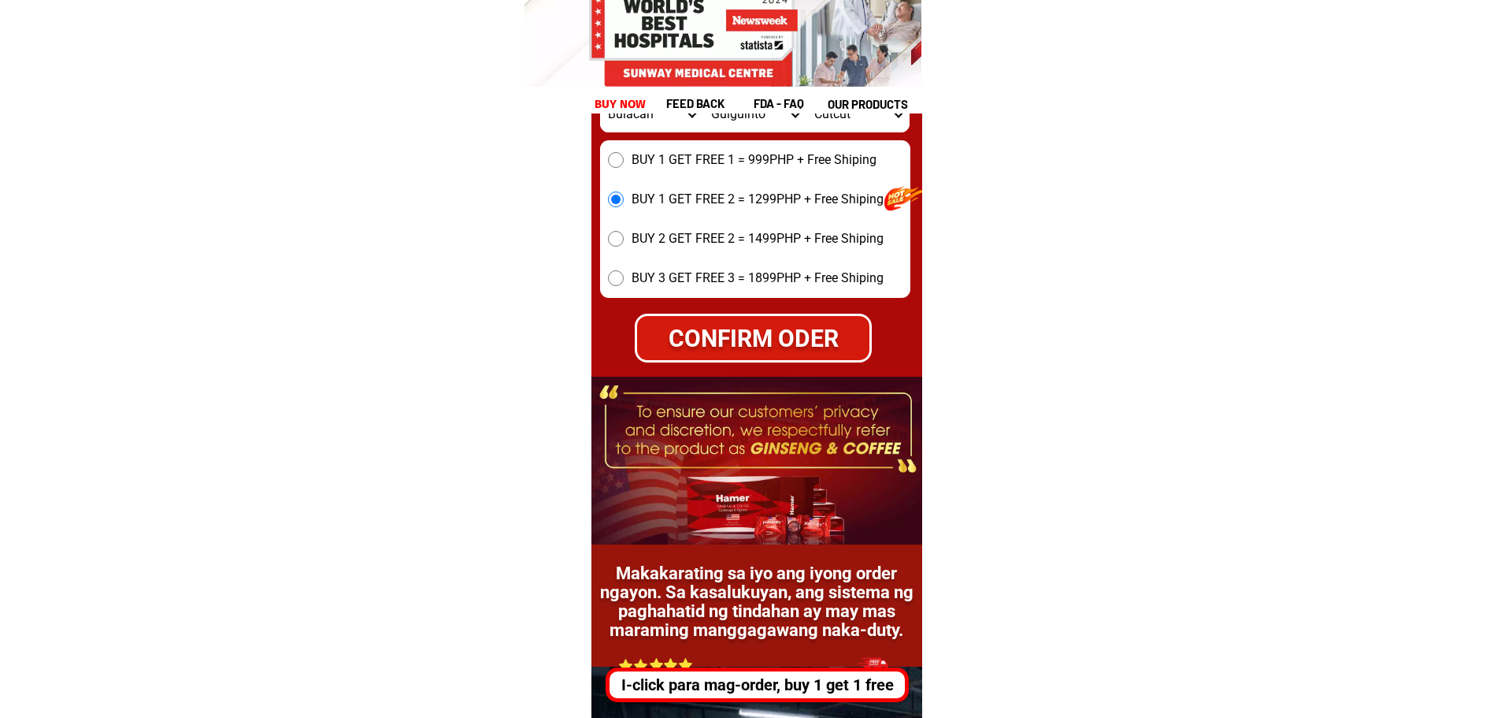
scroll to position [22159, 0]
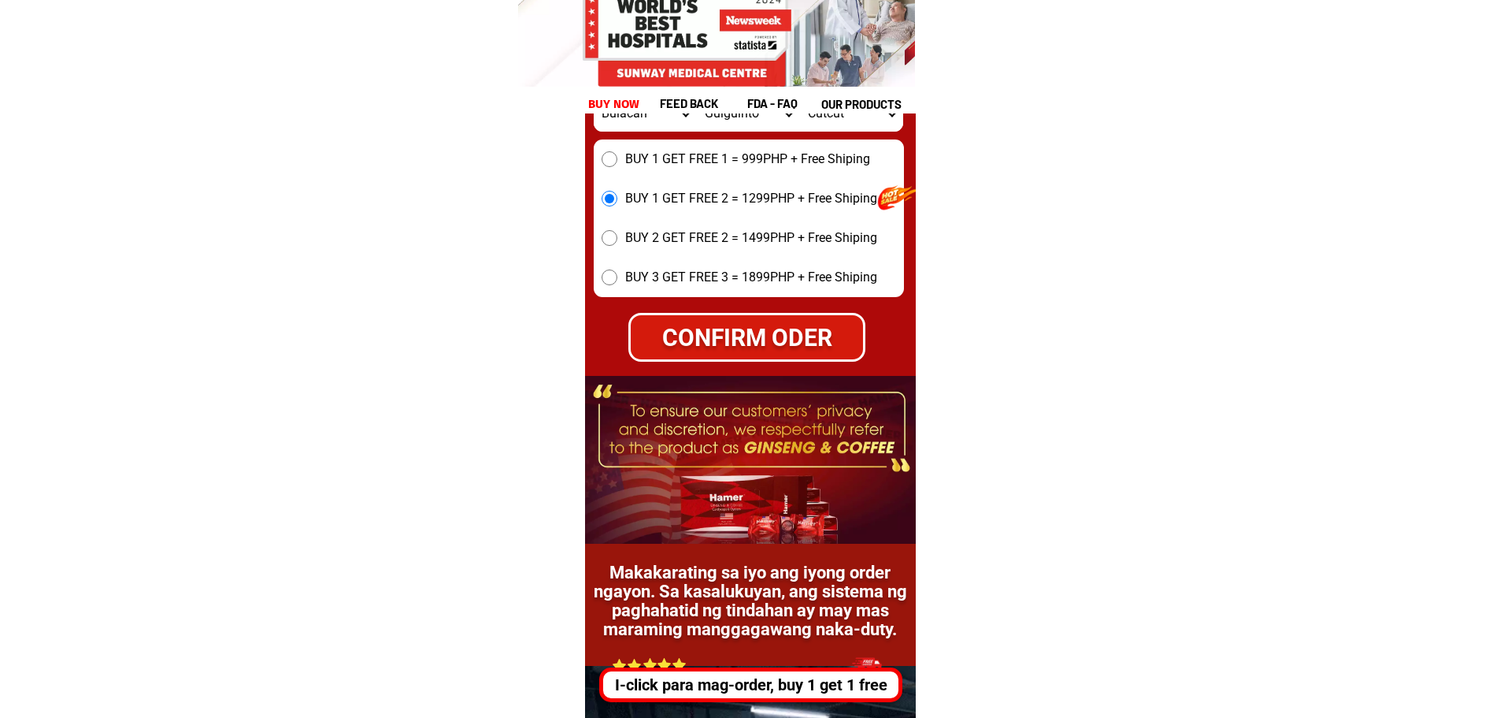
click at [743, 351] on div "CONFIRM ODER" at bounding box center [747, 337] width 232 height 35
radio input "true"
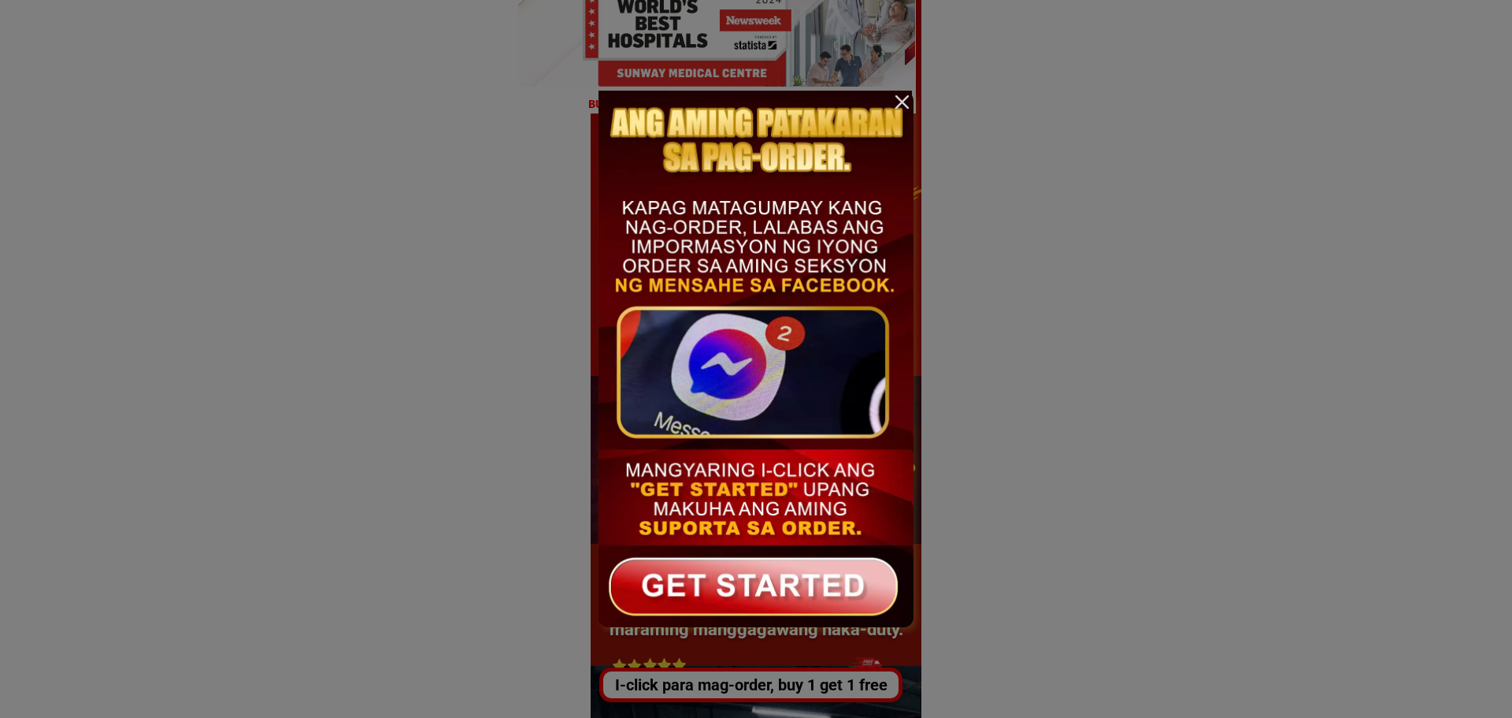
scroll to position [0, 0]
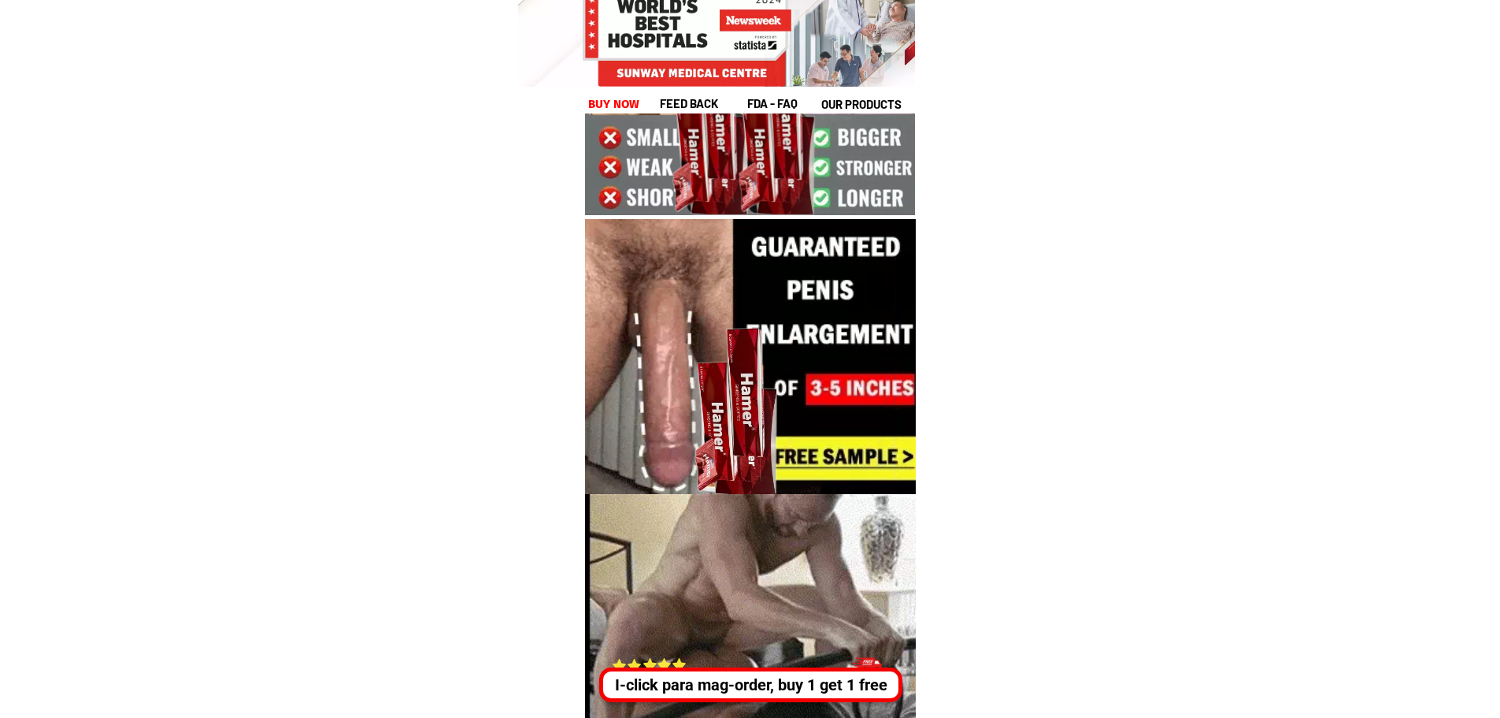
click at [739, 683] on div "I-click para mag-order, buy 1 get 1 free" at bounding box center [750, 685] width 295 height 24
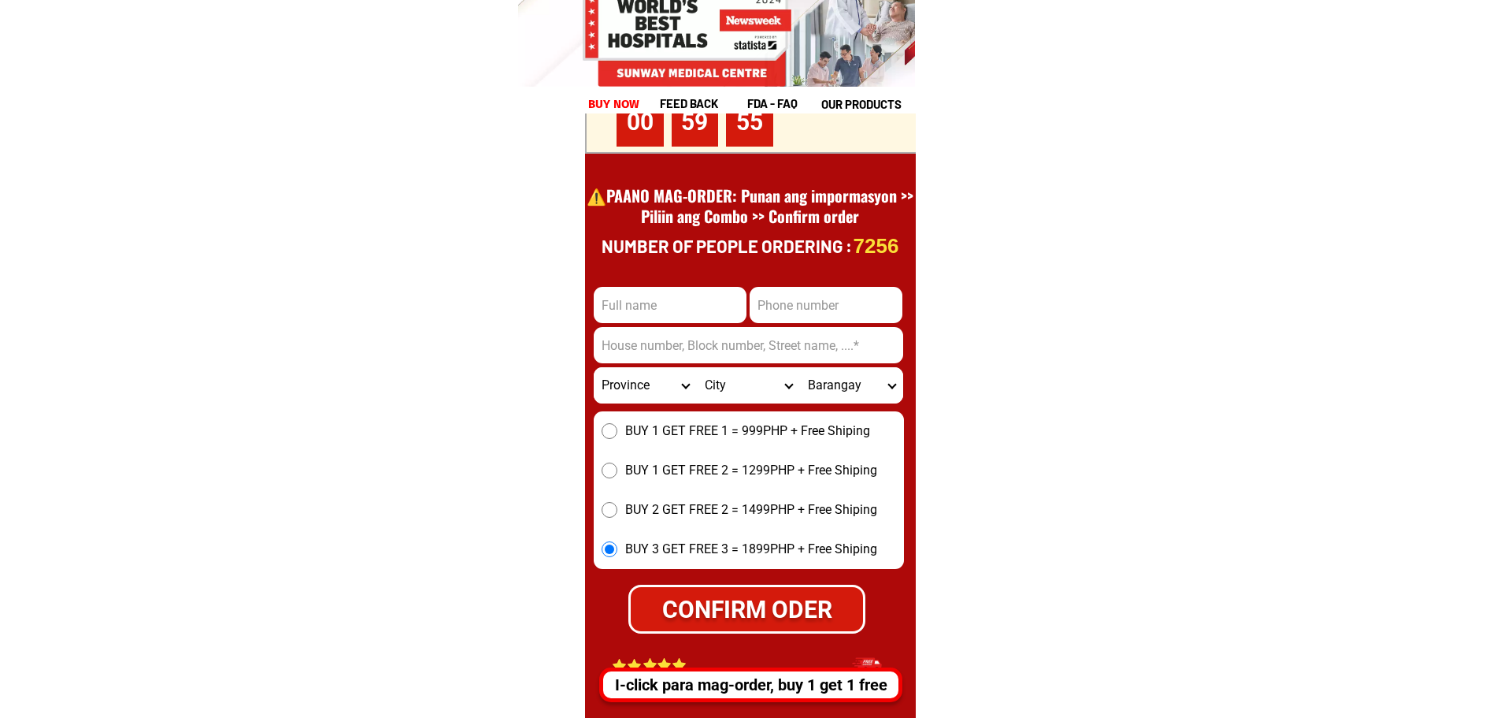
scroll to position [21767, 0]
